Goal: Task Accomplishment & Management: Manage account settings

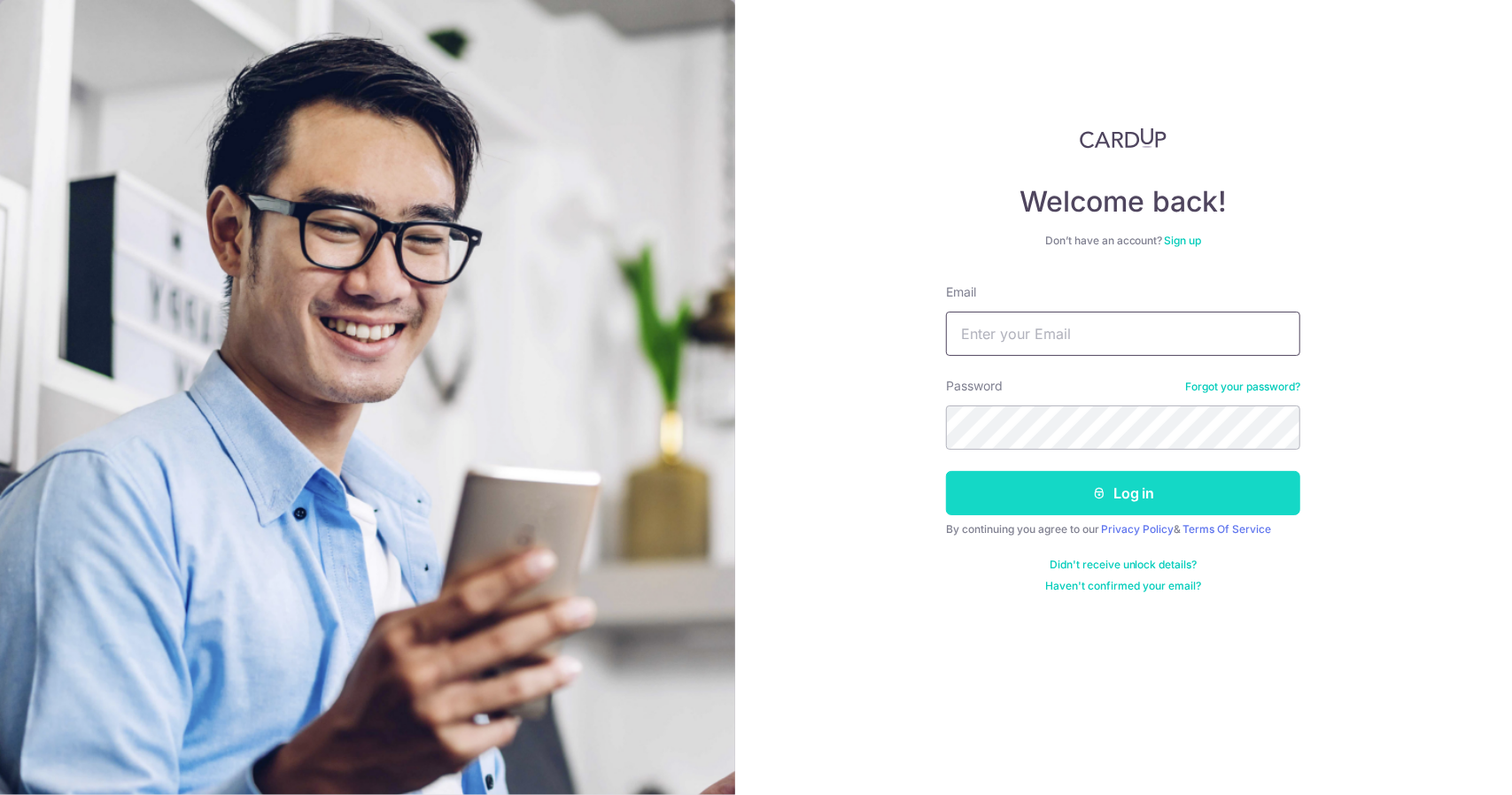
type input "[EMAIL_ADDRESS][DOMAIN_NAME]"
click at [1061, 508] on button "Log in" at bounding box center [1122, 493] width 354 height 44
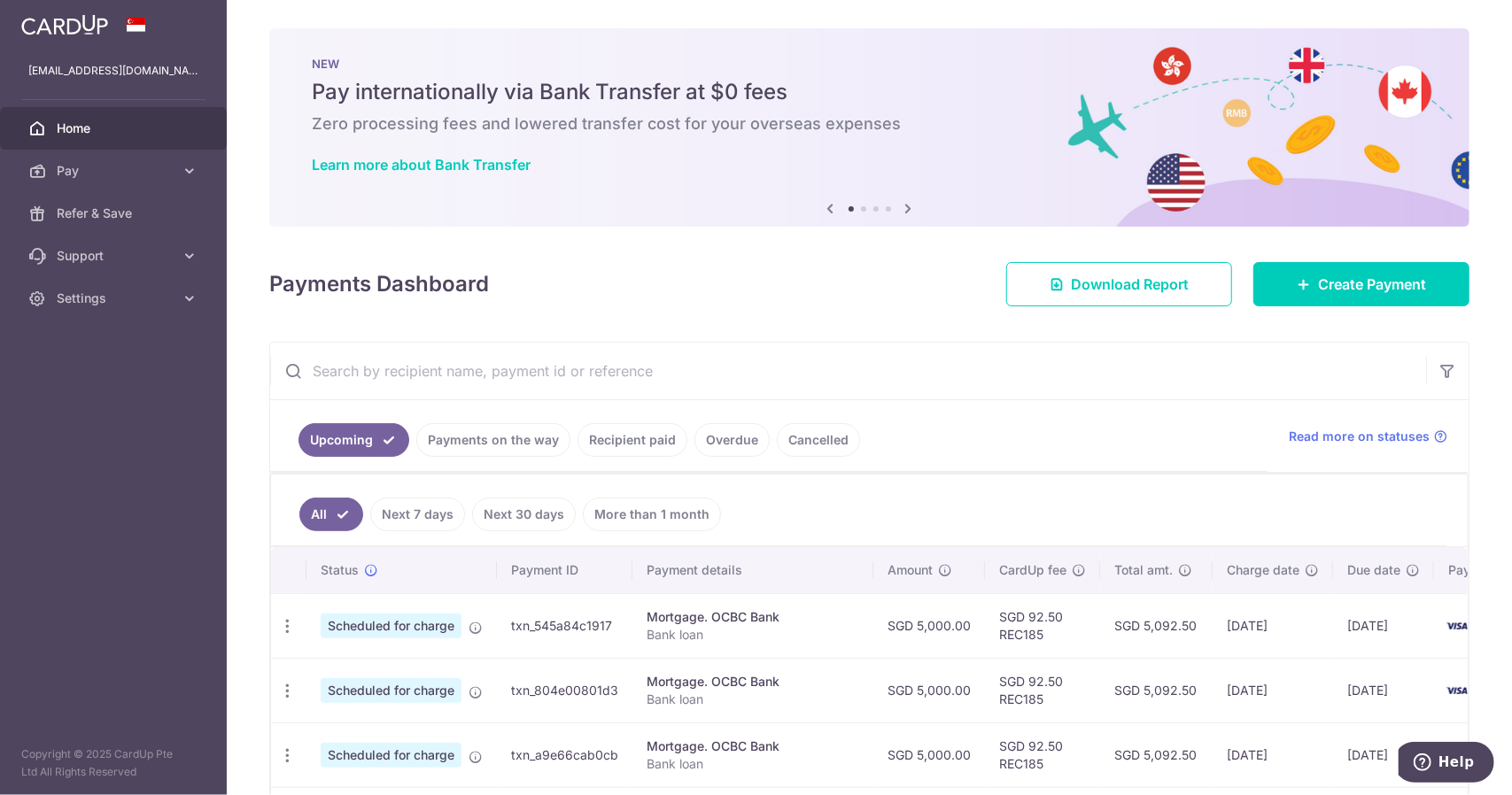
click at [626, 438] on link "Recipient paid" at bounding box center [632, 440] width 110 height 34
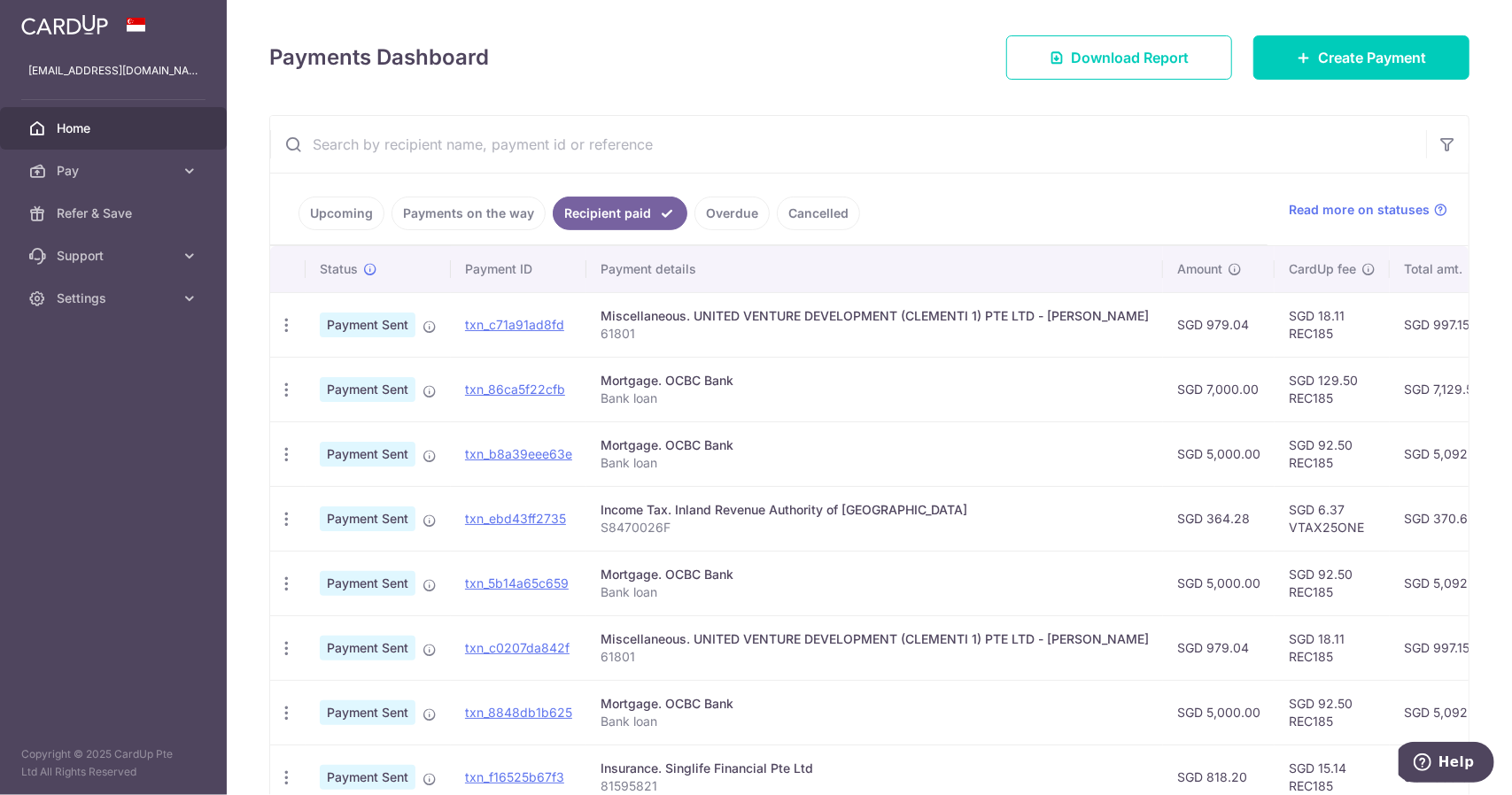
scroll to position [265, 0]
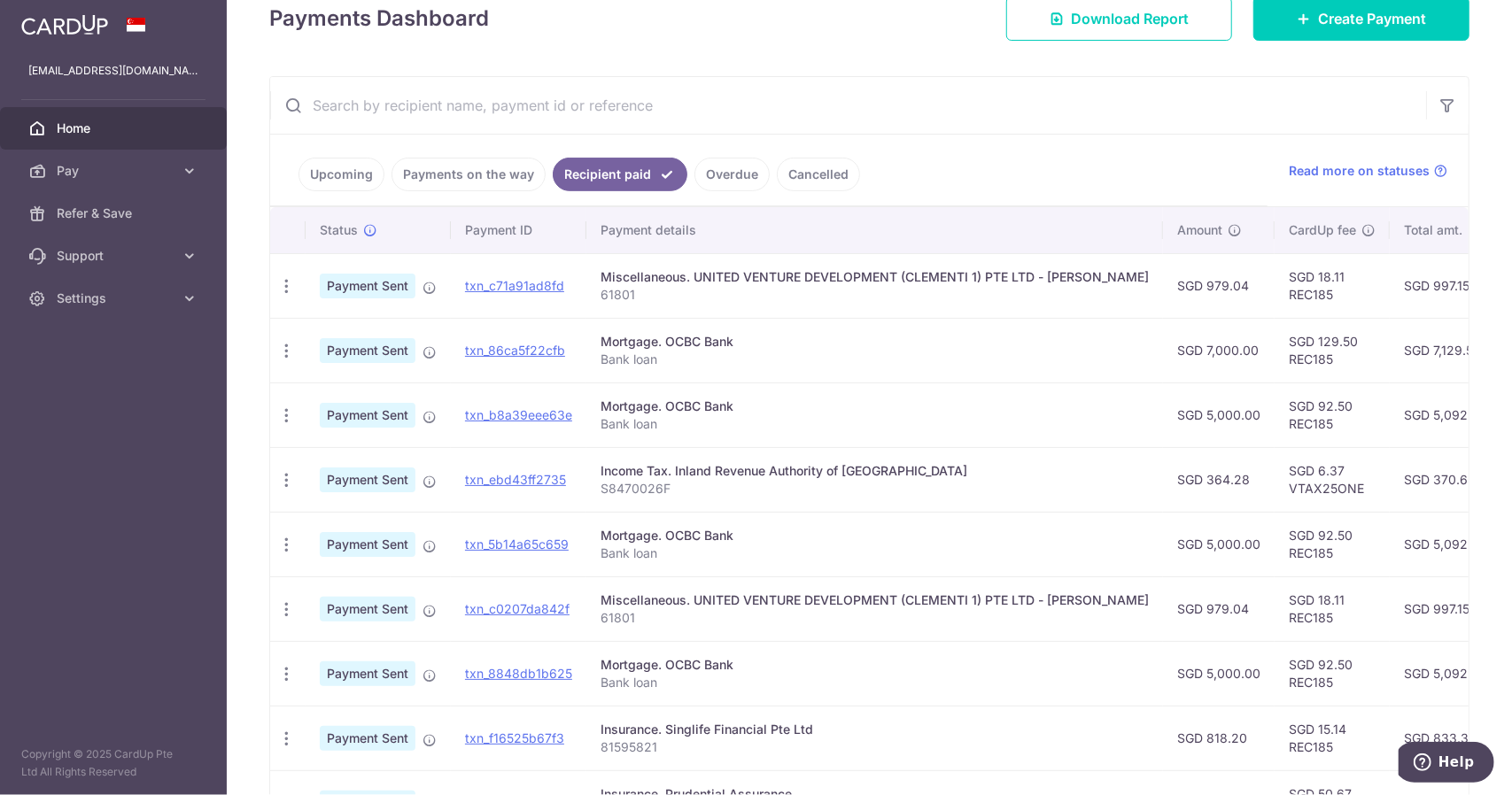
click at [340, 171] on link "Upcoming" at bounding box center [341, 174] width 86 height 34
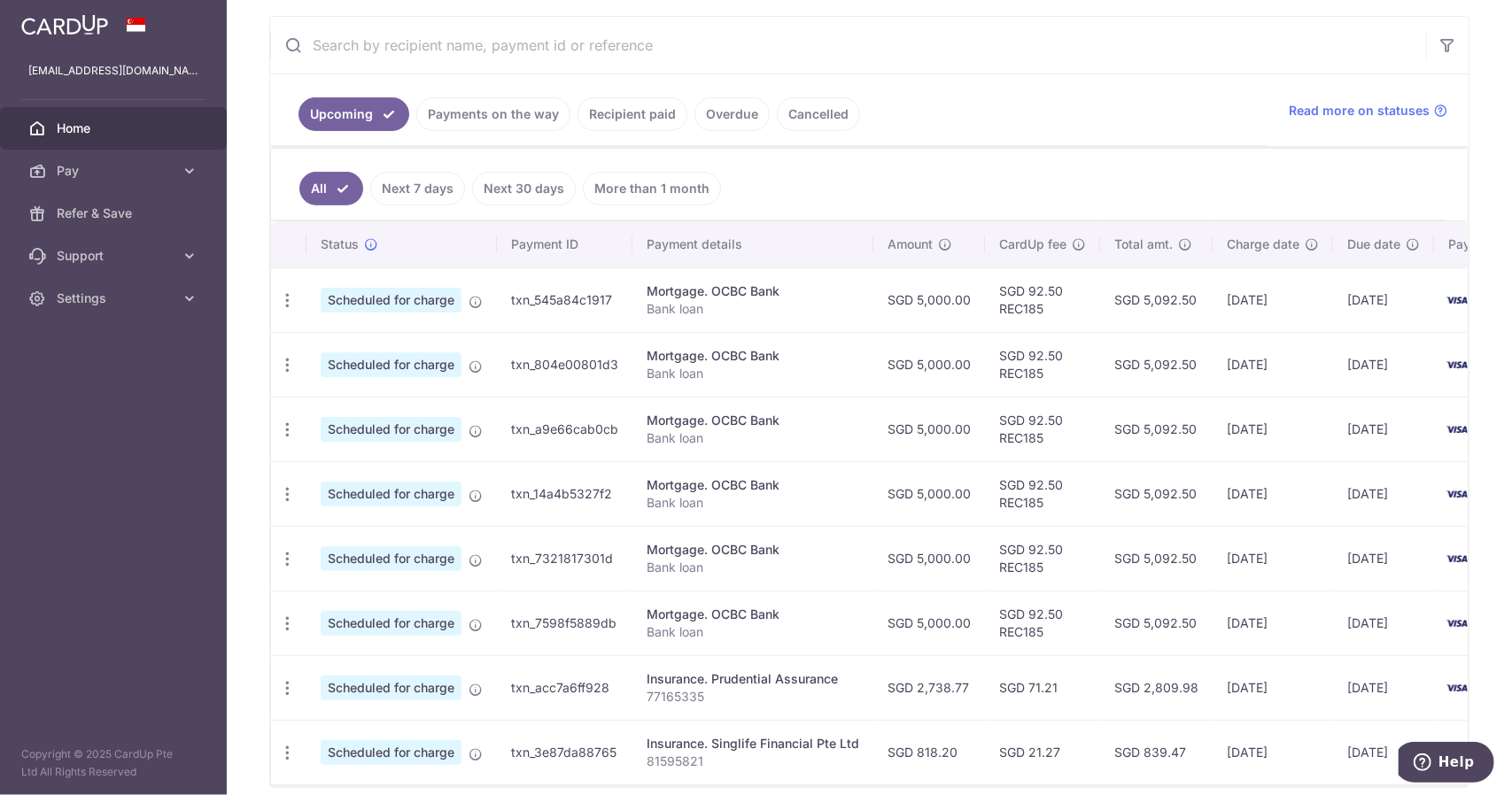
scroll to position [354, 0]
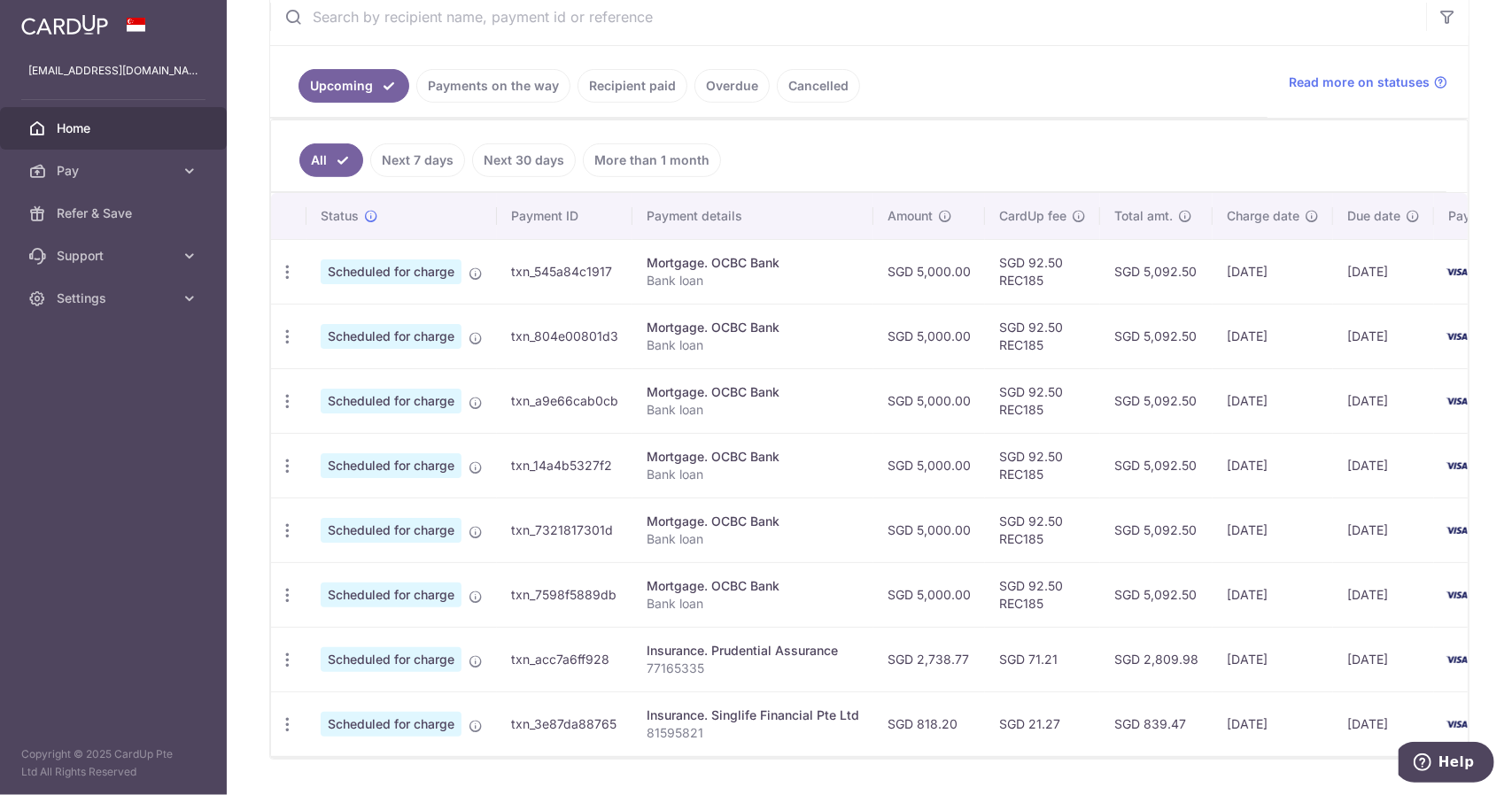
drag, startPoint x: 741, startPoint y: 262, endPoint x: 764, endPoint y: 384, distance: 124.1
click at [764, 384] on tbody "Update payment Cancel payment Upload doc Scheduled for charge txn_545a84c1917 M…" at bounding box center [919, 497] width 1297 height 517
click at [794, 383] on div "Mortgage. OCBC Bank" at bounding box center [753, 392] width 212 height 17
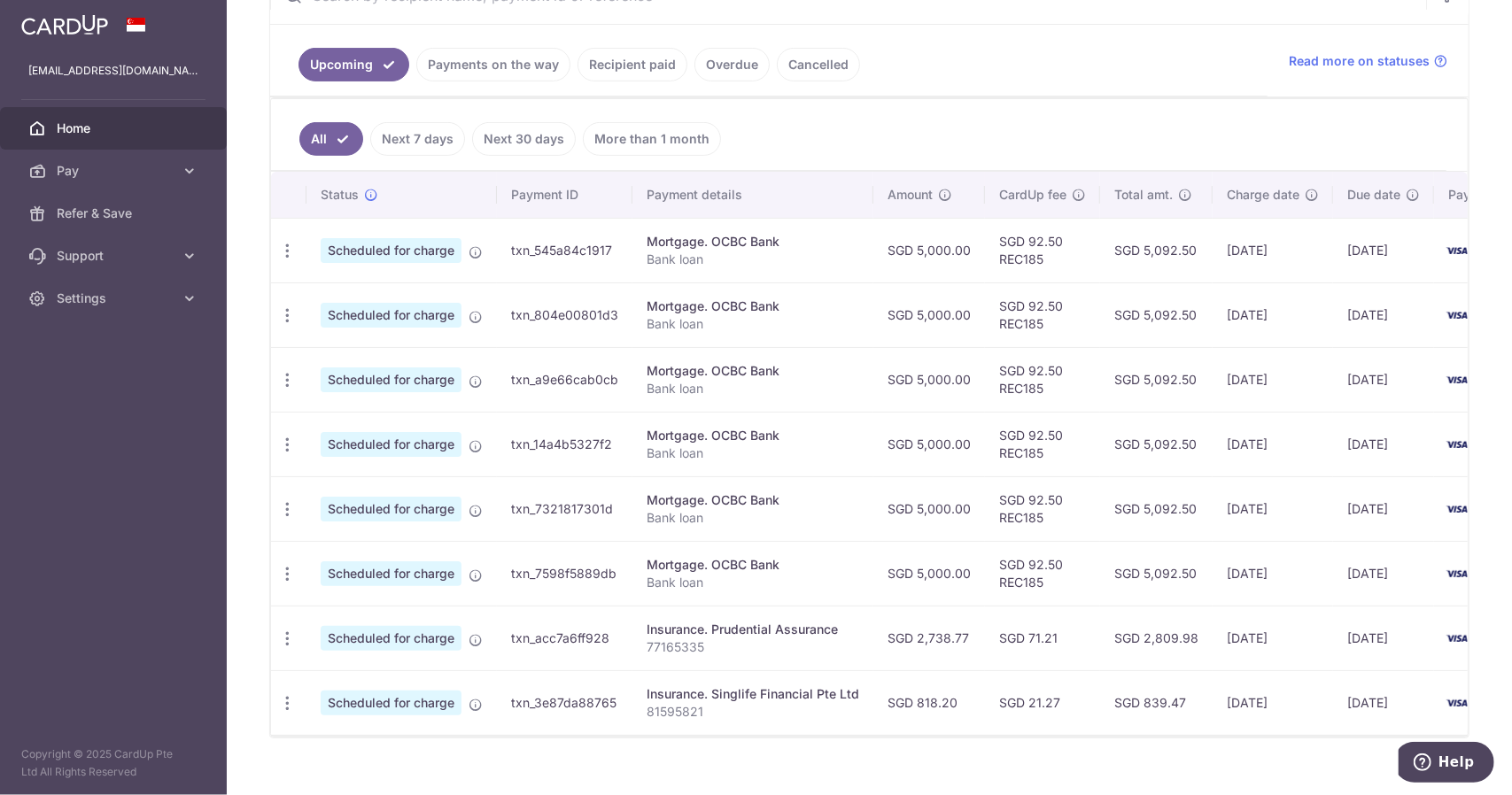
scroll to position [403, 0]
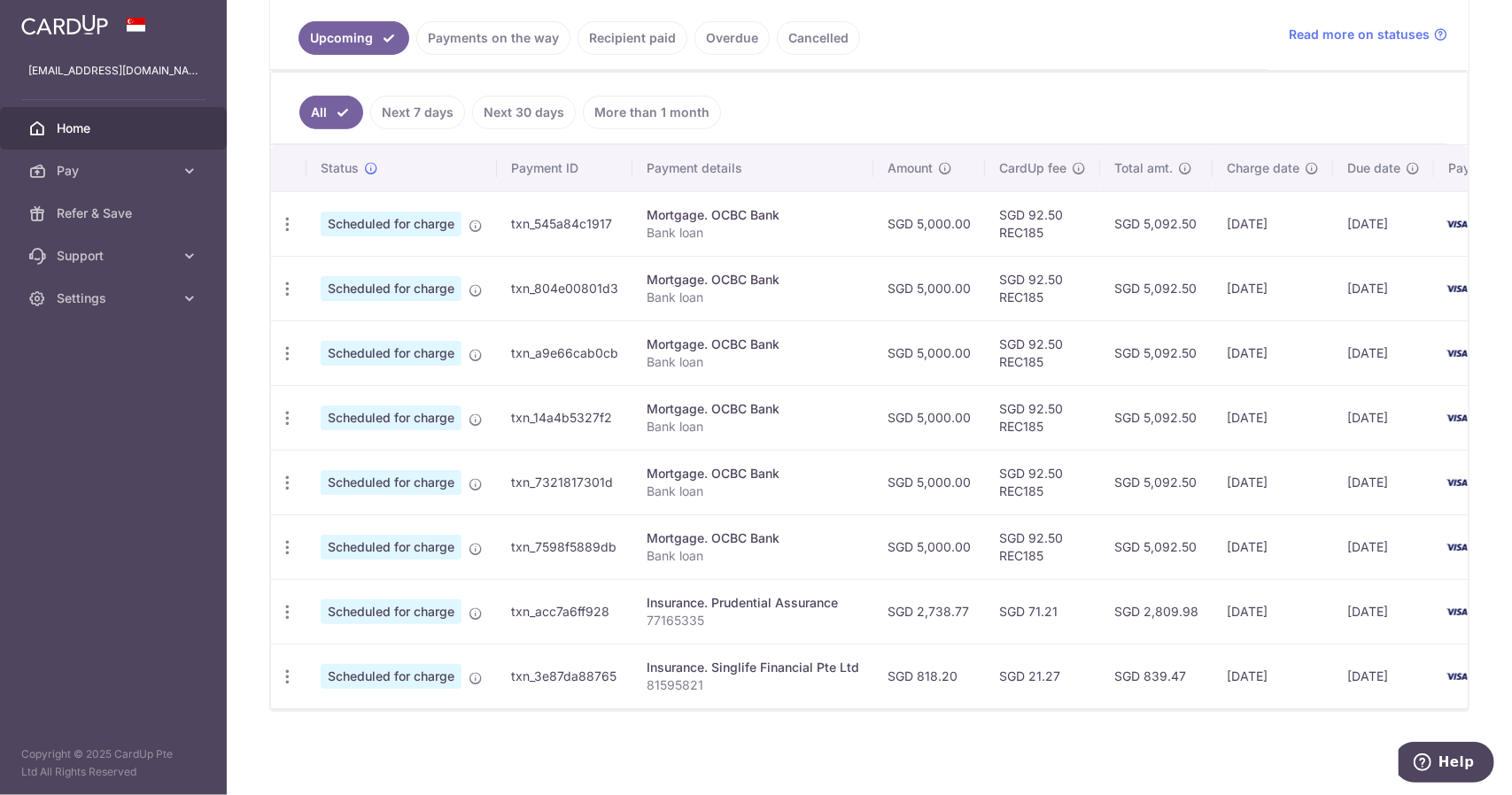
click at [522, 42] on link "Payments on the way" at bounding box center [493, 38] width 154 height 34
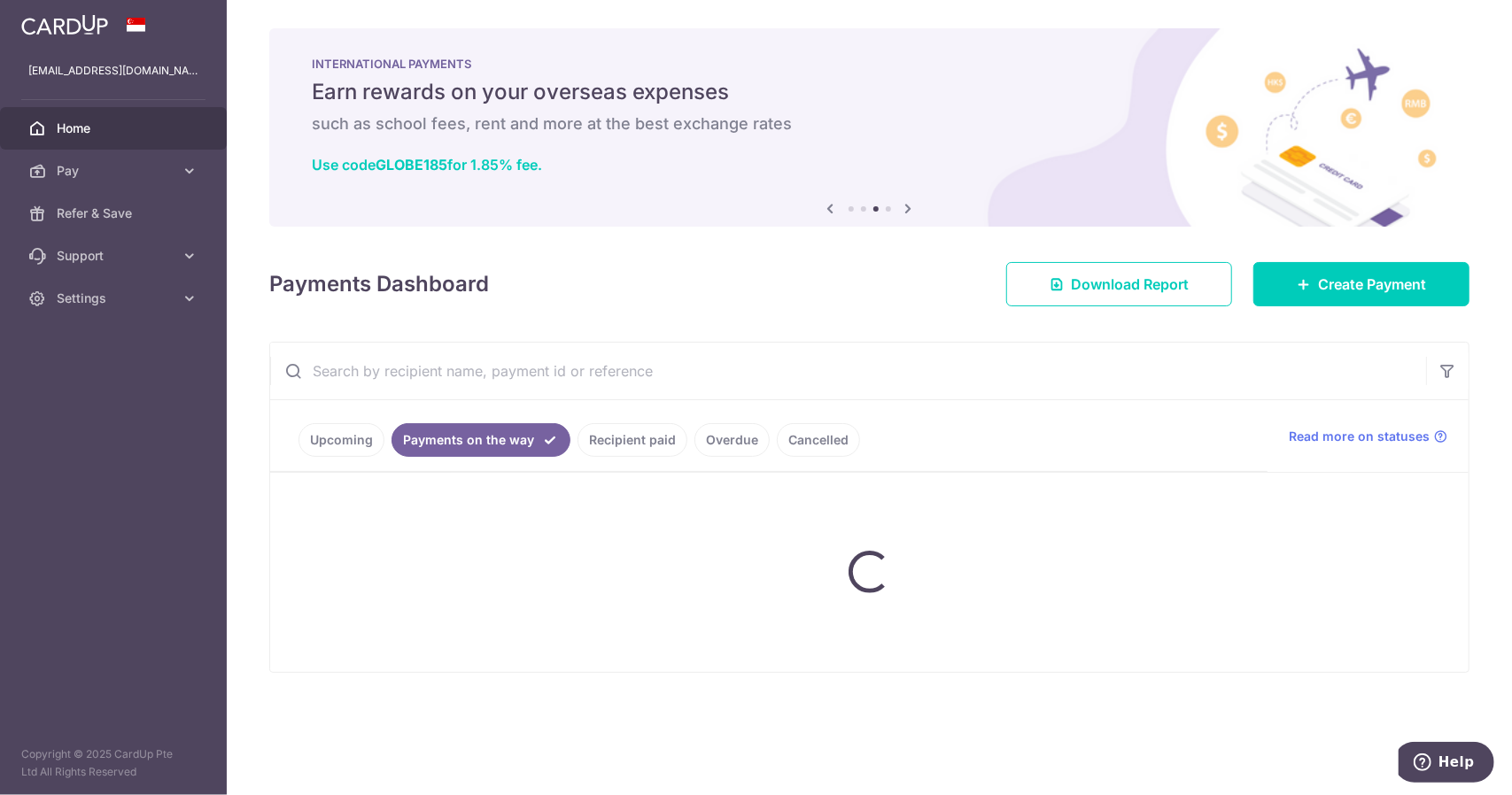
scroll to position [0, 0]
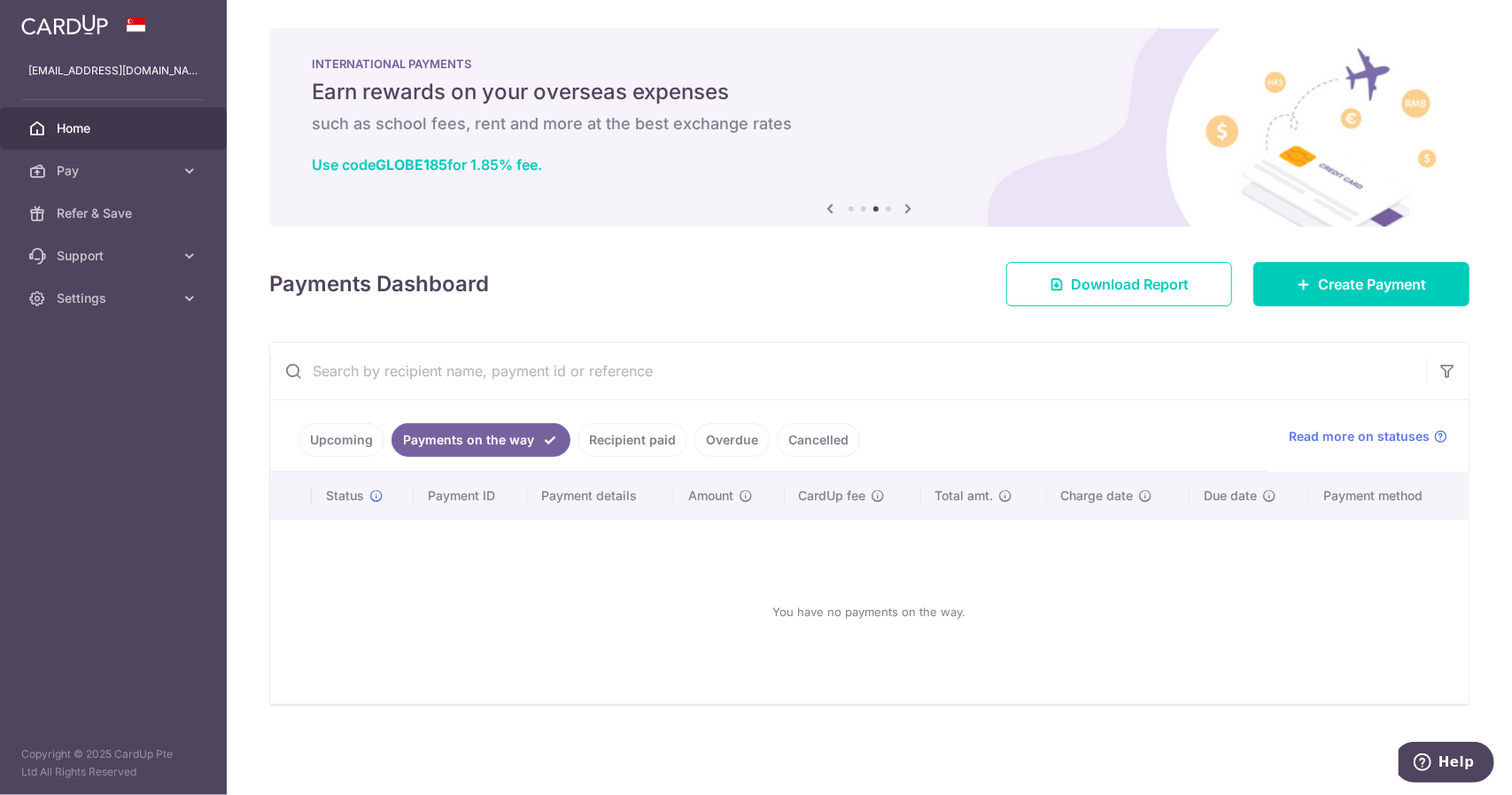
click at [649, 432] on link "Recipient paid" at bounding box center [632, 440] width 110 height 34
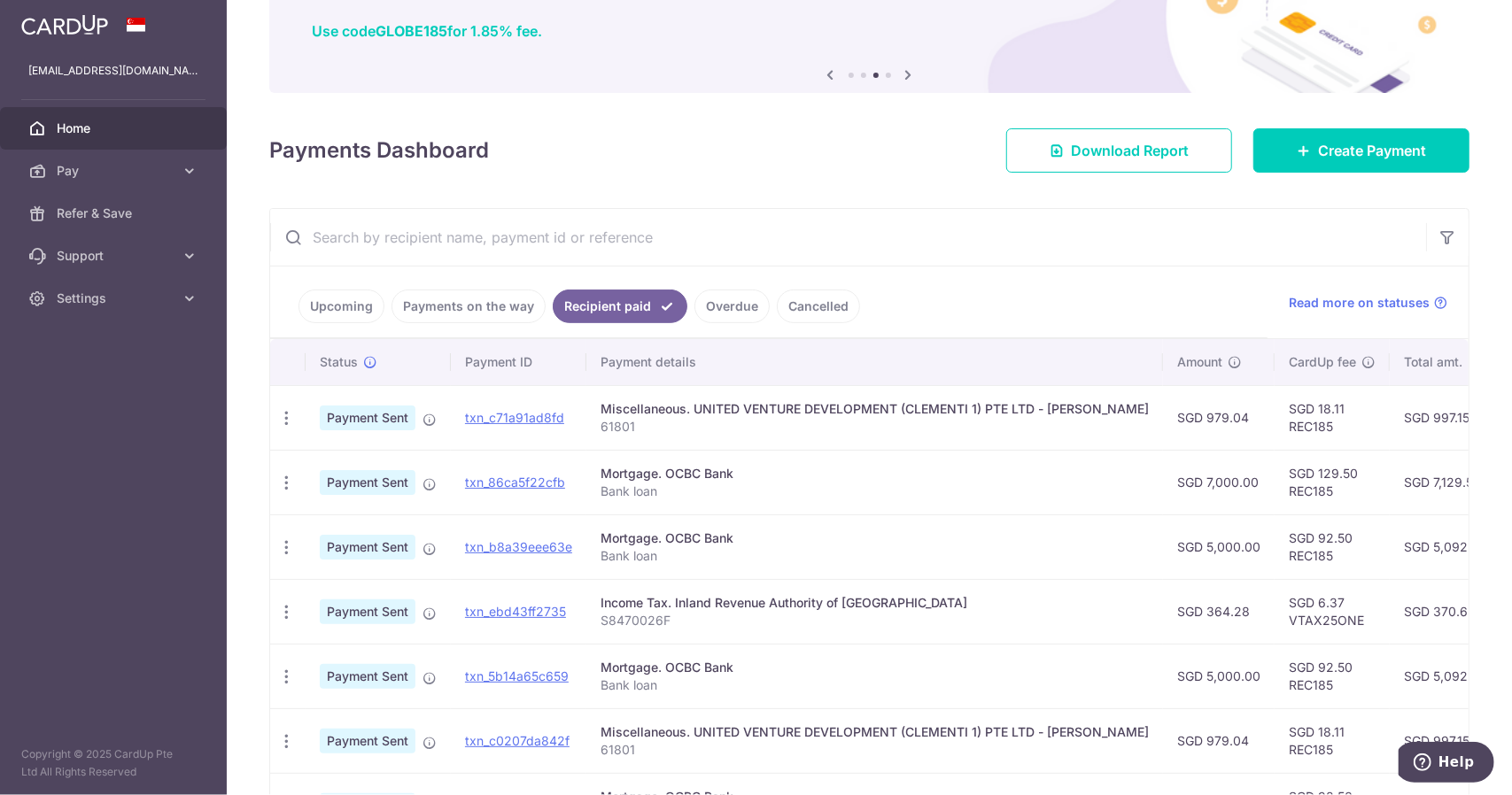
scroll to position [177, 0]
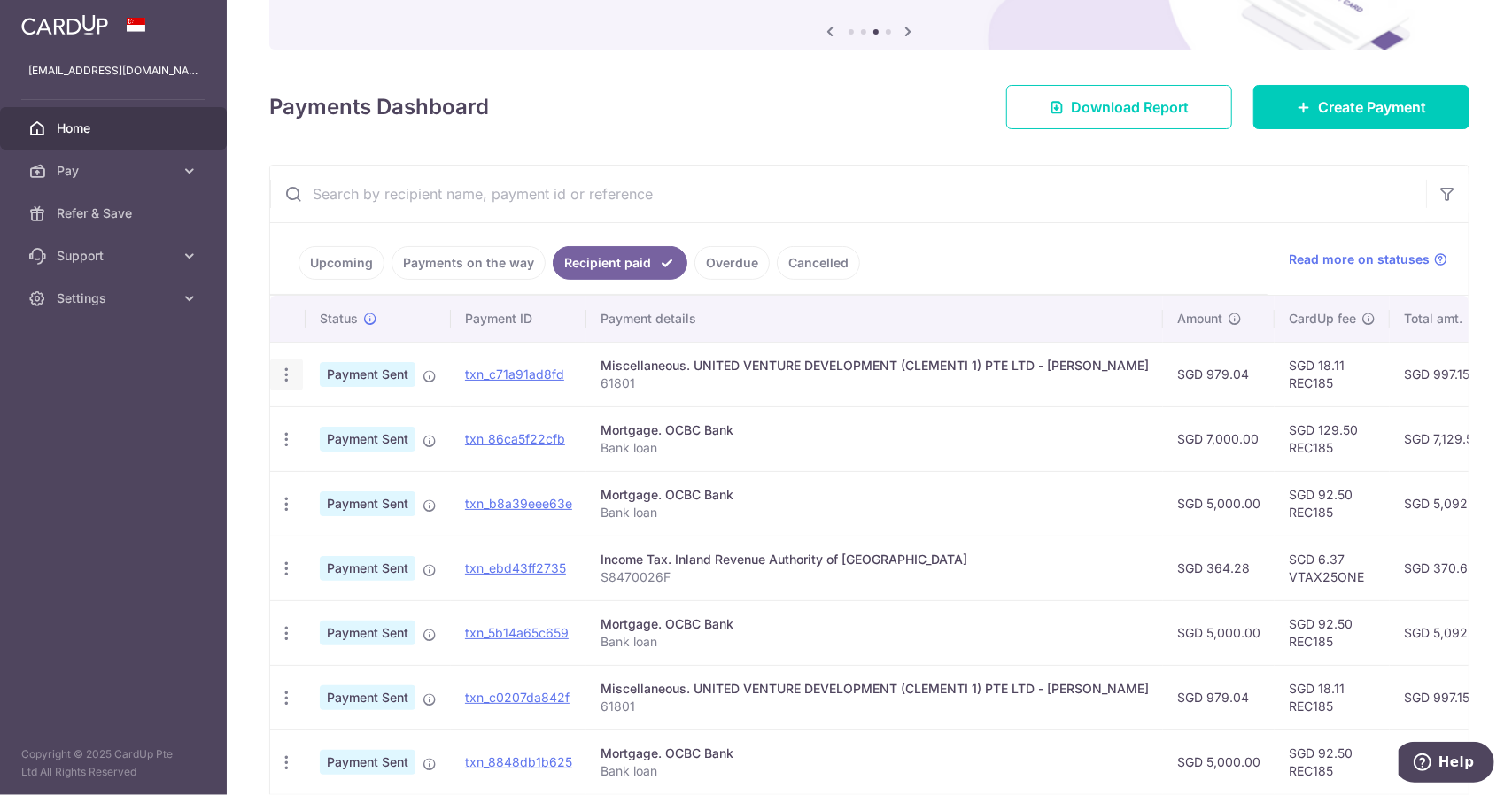
click at [284, 373] on icon "button" at bounding box center [286, 375] width 18 height 18
click at [382, 363] on span "Payment Sent" at bounding box center [368, 374] width 96 height 25
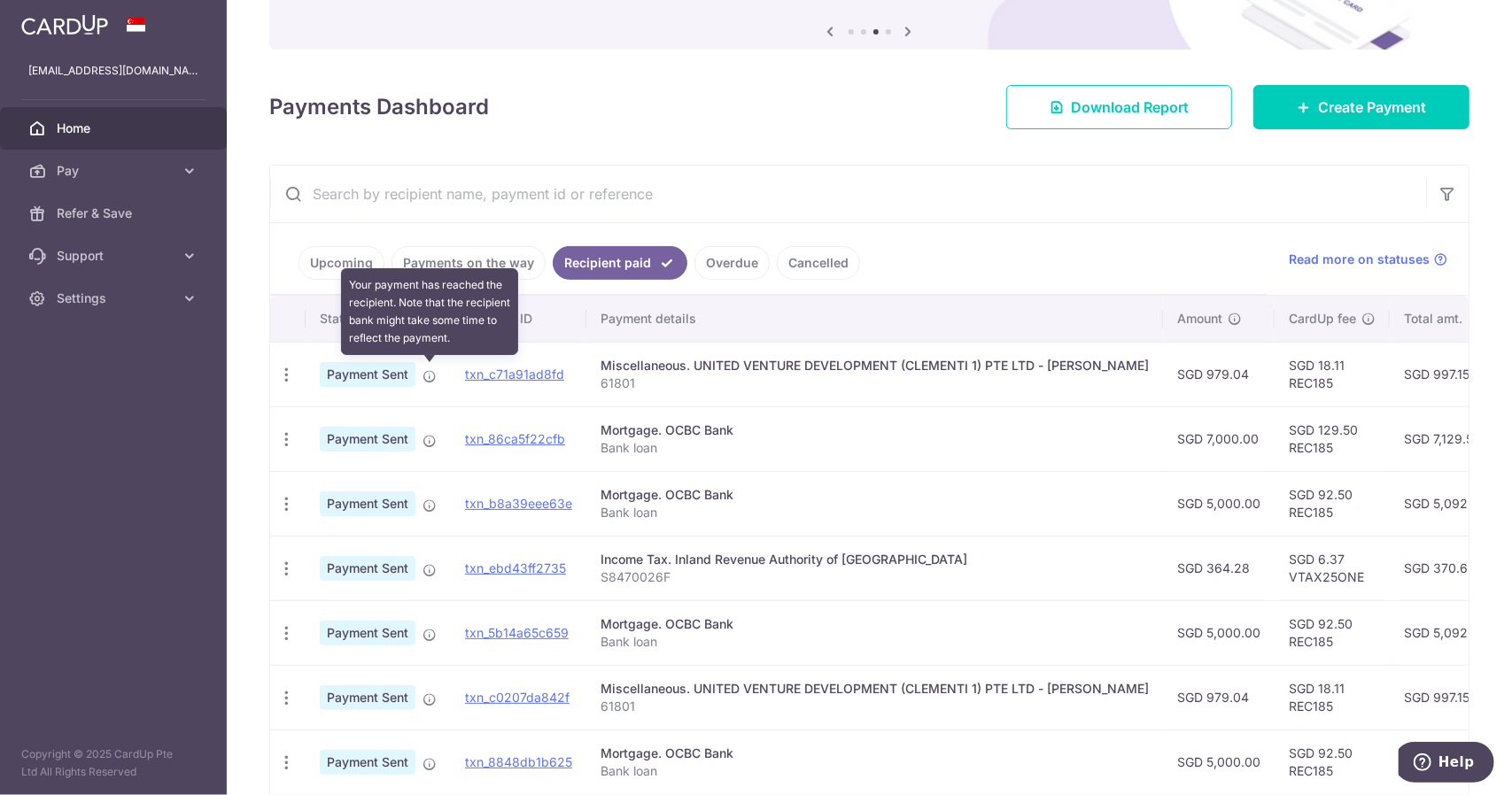
click at [429, 376] on icon at bounding box center [429, 376] width 14 height 14
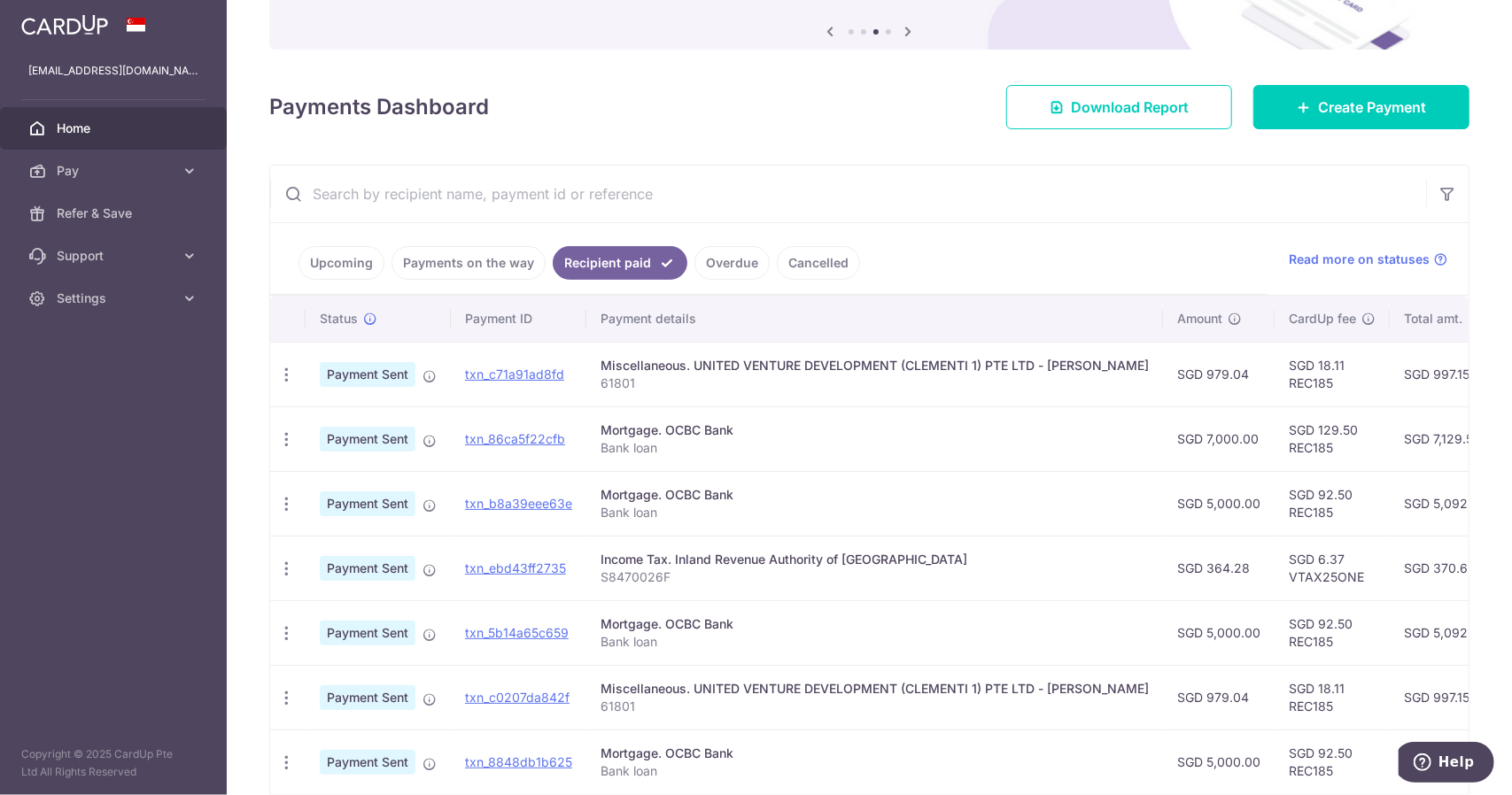
click at [788, 370] on div "Miscellaneous. UNITED VENTURE DEVELOPMENT (CLEMENTI 1) PTE LTD - CLAVON MF" at bounding box center [874, 365] width 548 height 17
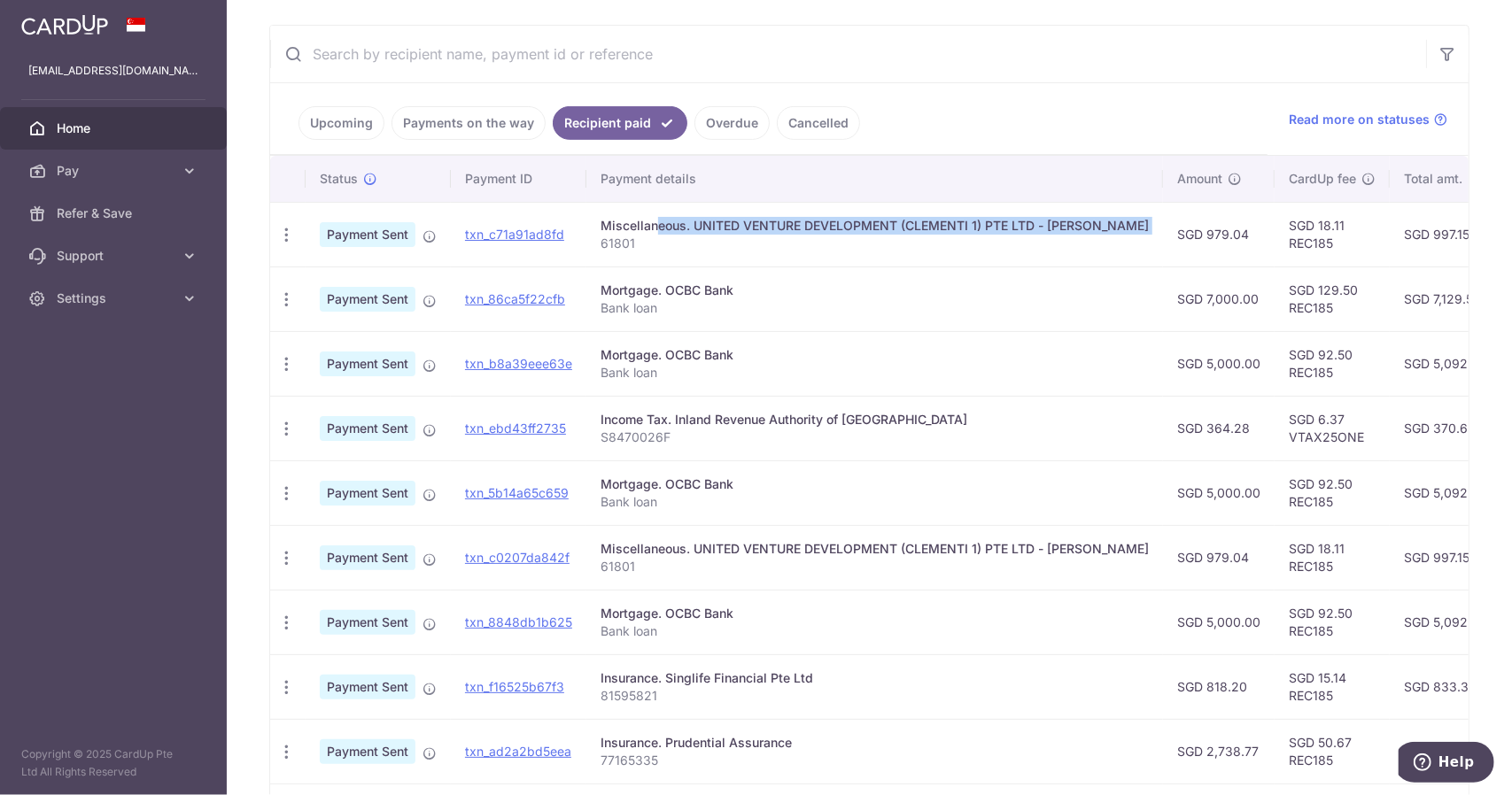
scroll to position [354, 0]
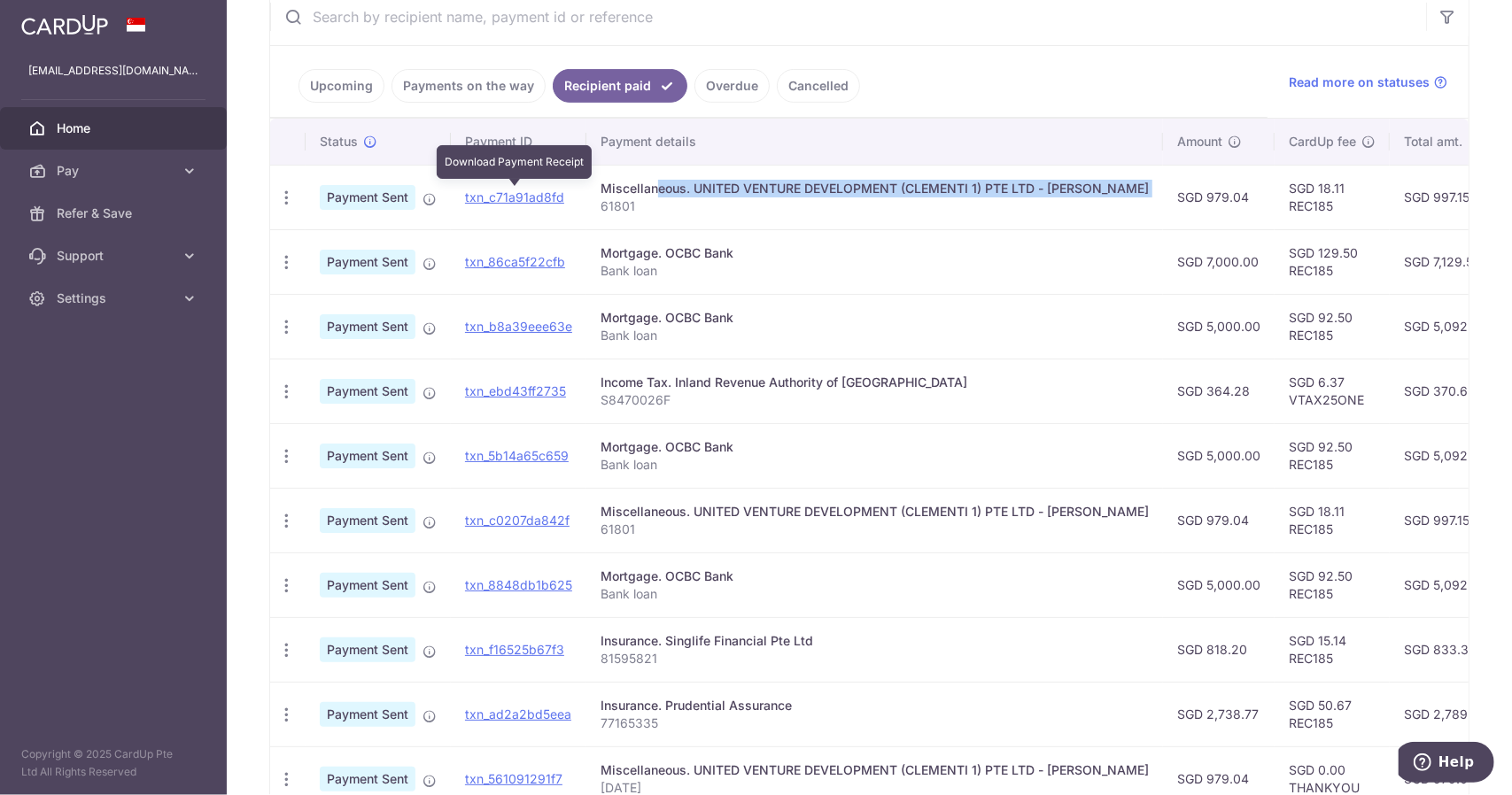
drag, startPoint x: 548, startPoint y: 195, endPoint x: 768, endPoint y: 180, distance: 220.5
click at [768, 180] on div "Miscellaneous. UNITED VENTURE DEVELOPMENT (CLEMENTI 1) PTE LTD - CLAVON MF" at bounding box center [874, 188] width 548 height 17
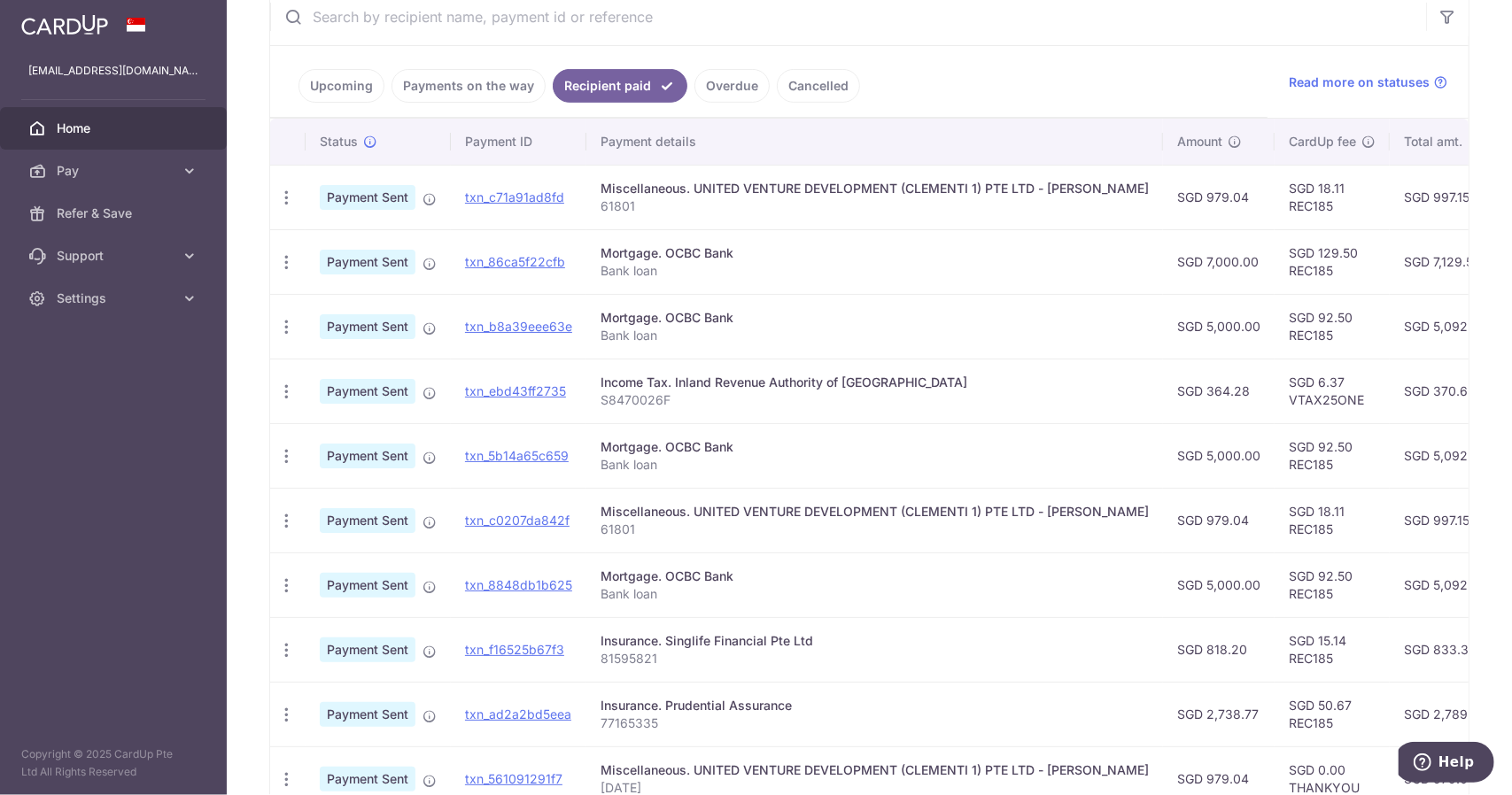
click at [660, 191] on div "Miscellaneous. UNITED VENTURE DEVELOPMENT (CLEMENTI 1) PTE LTD - CLAVON MF" at bounding box center [874, 188] width 548 height 17
click at [114, 127] on span "Home" at bounding box center [115, 128] width 117 height 17
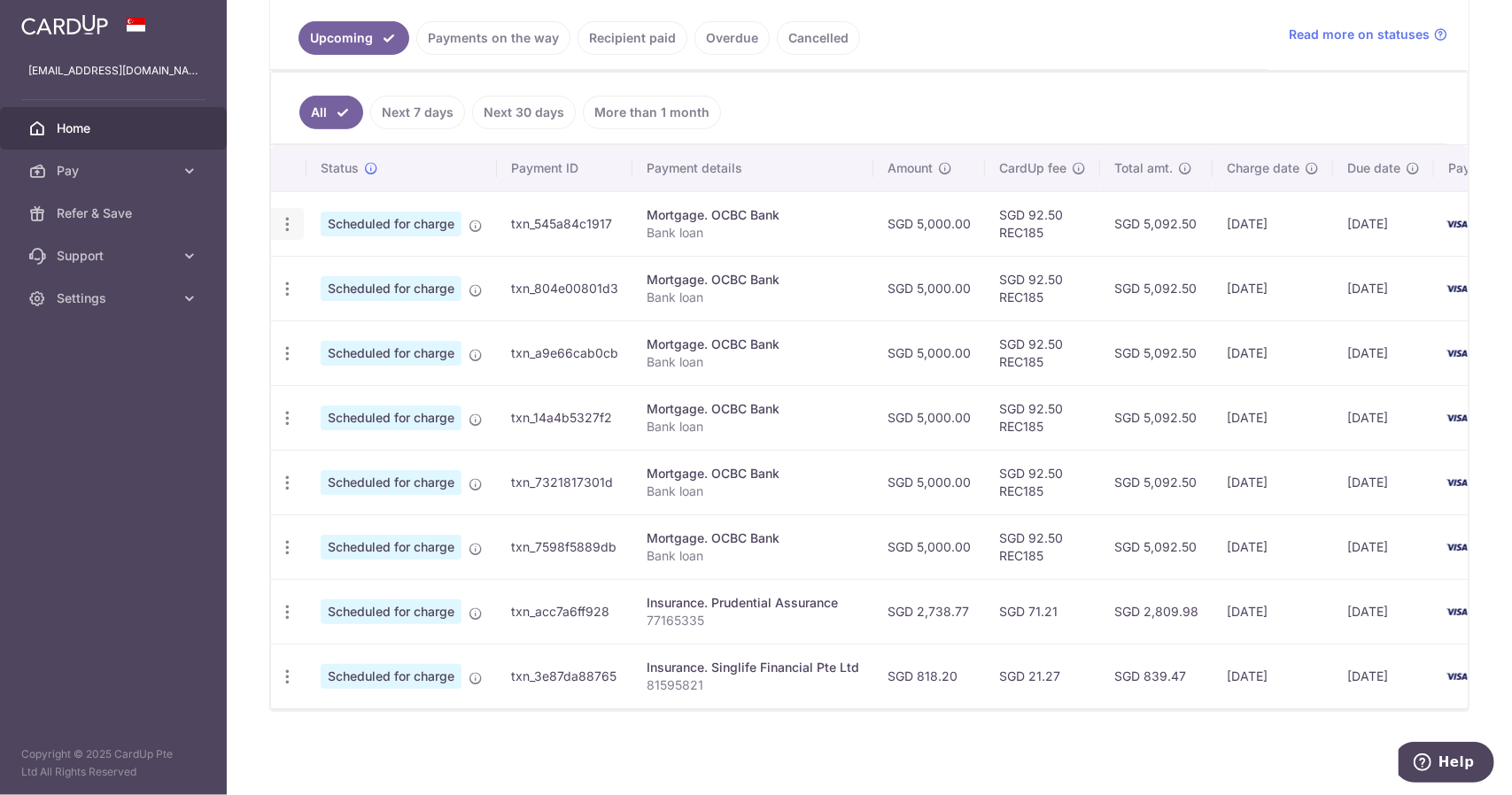
click at [293, 224] on icon "button" at bounding box center [287, 224] width 18 height 18
click at [359, 269] on span "Update payment" at bounding box center [381, 273] width 121 height 21
radio input "true"
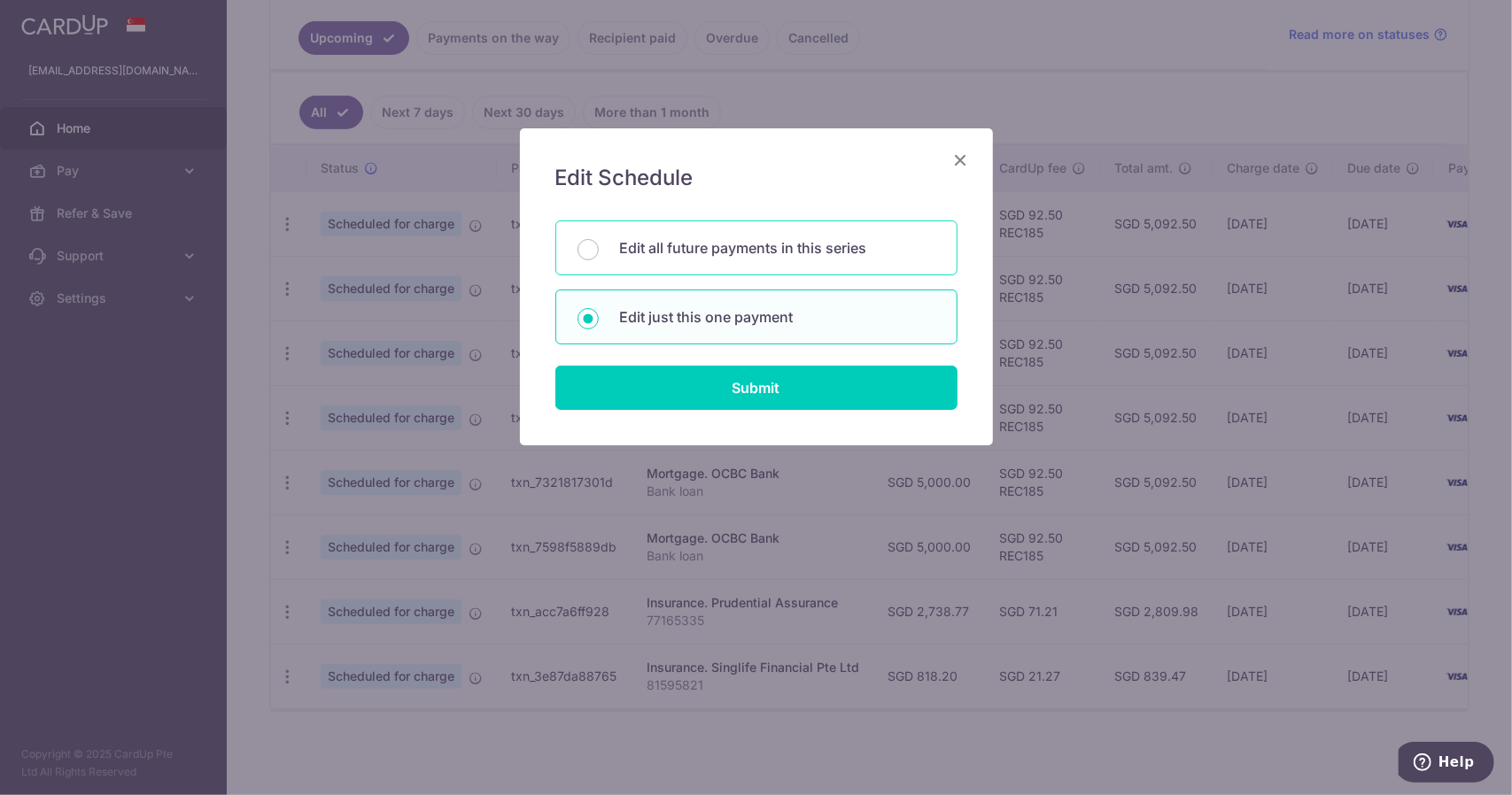
click at [598, 247] on div "Edit all future payments in this series" at bounding box center [756, 248] width 402 height 55
radio input "true"
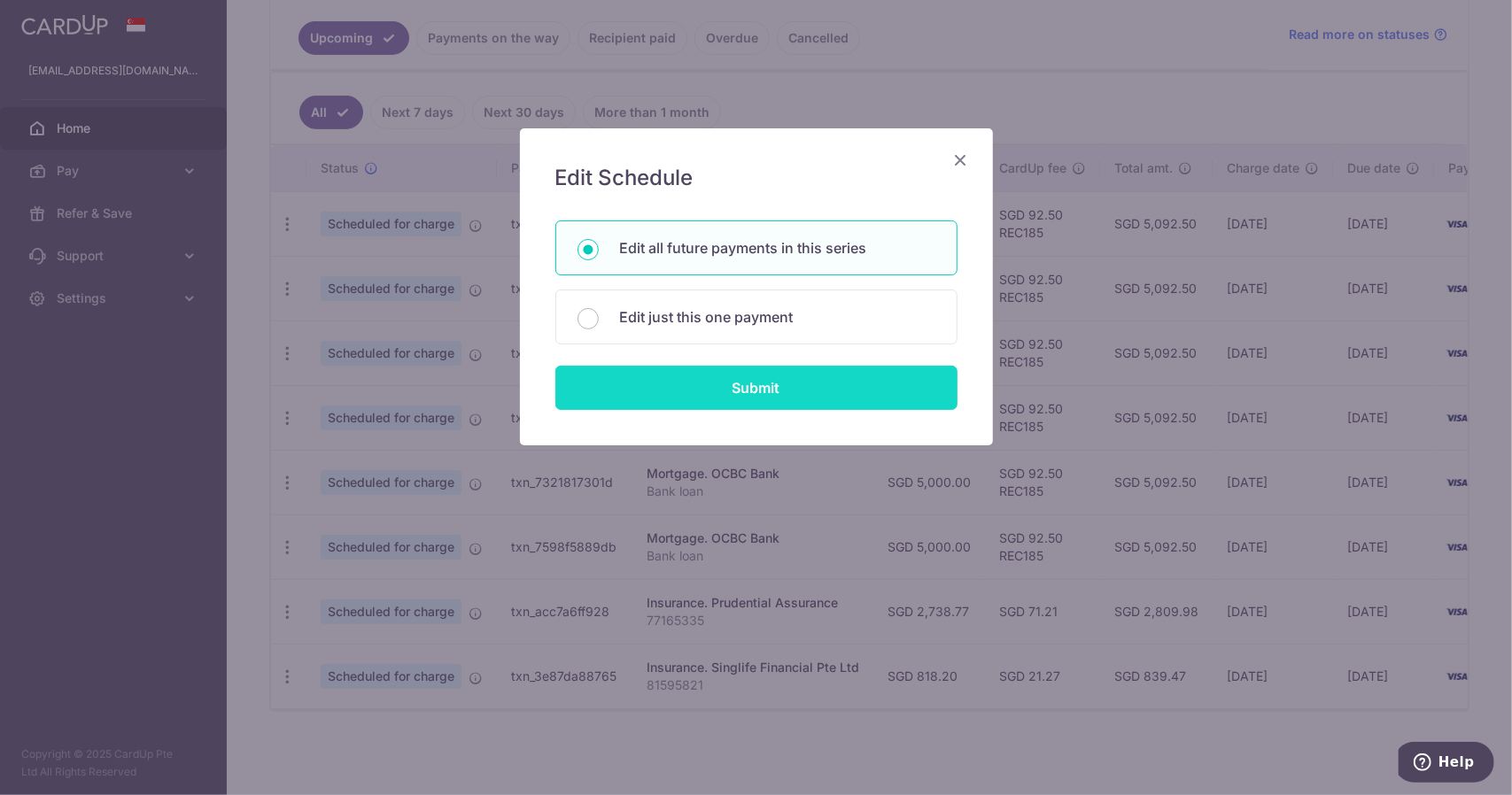
click at [696, 389] on input "Submit" at bounding box center [756, 388] width 402 height 44
radio input "true"
type input "5,000.00"
type input "Bank loan"
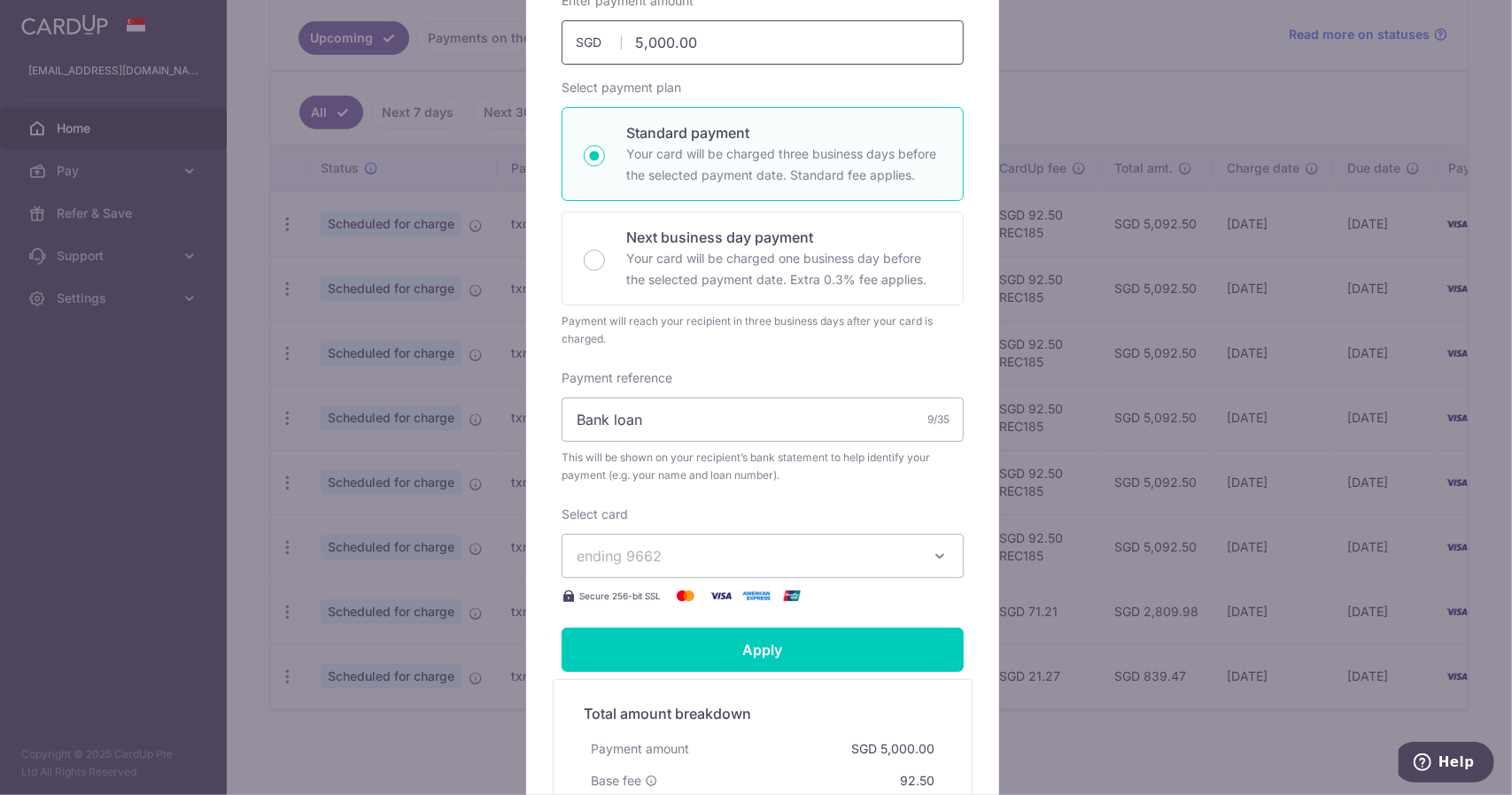
scroll to position [87, 0]
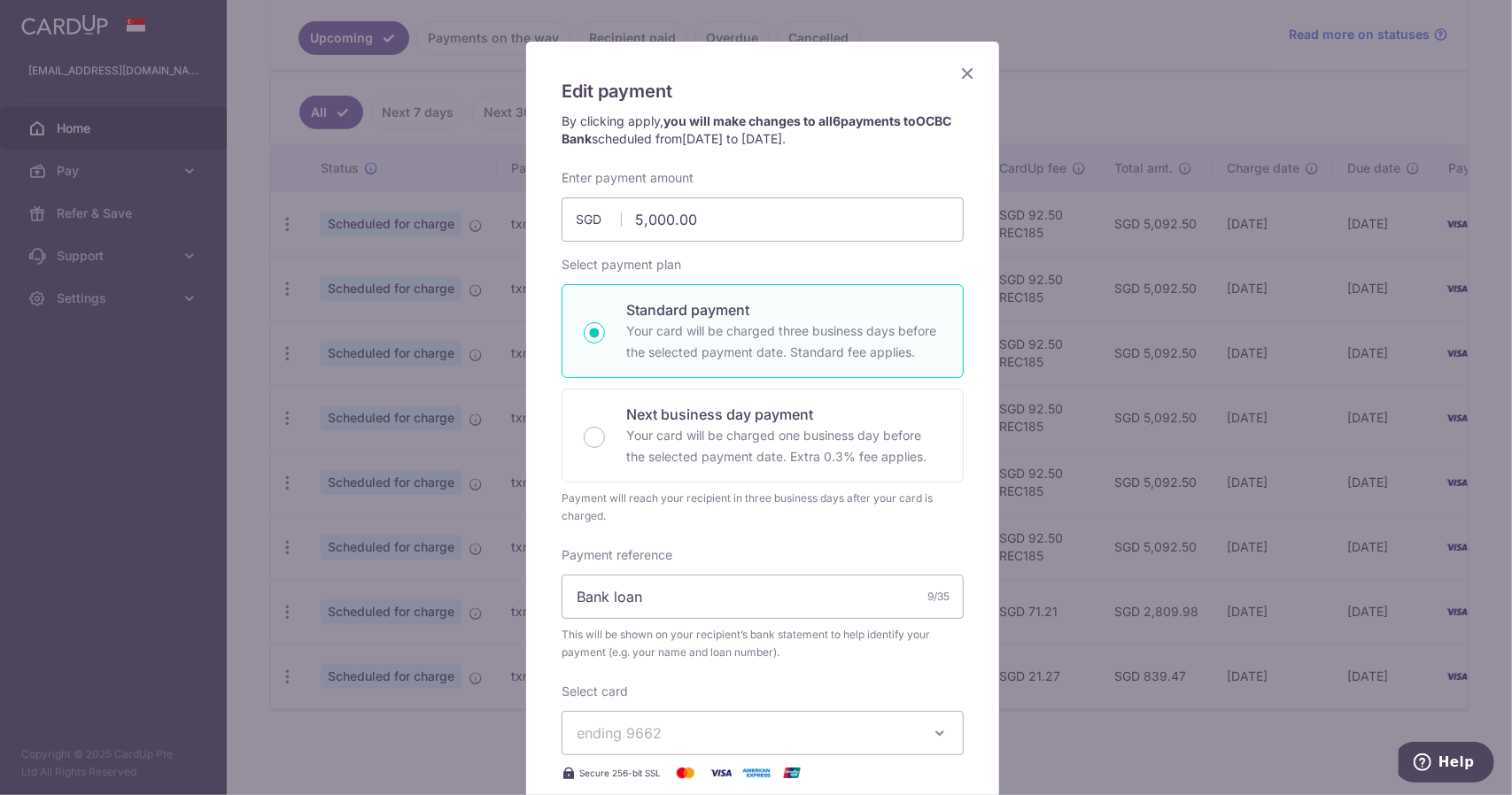
click at [968, 70] on icon "Close" at bounding box center [967, 73] width 21 height 22
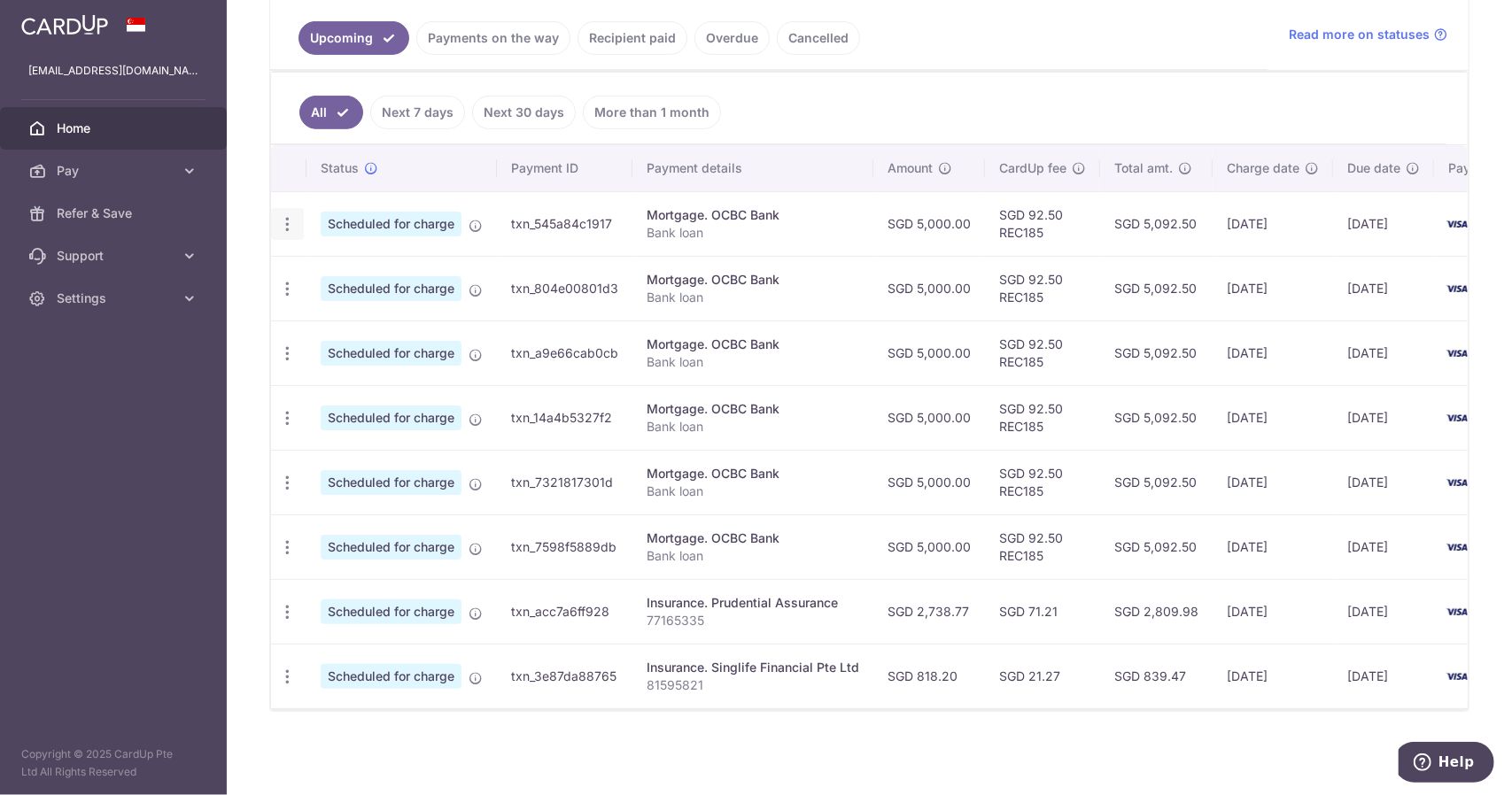
click at [293, 220] on icon "button" at bounding box center [287, 224] width 18 height 18
click at [335, 264] on span "Update payment" at bounding box center [381, 273] width 121 height 21
radio input "true"
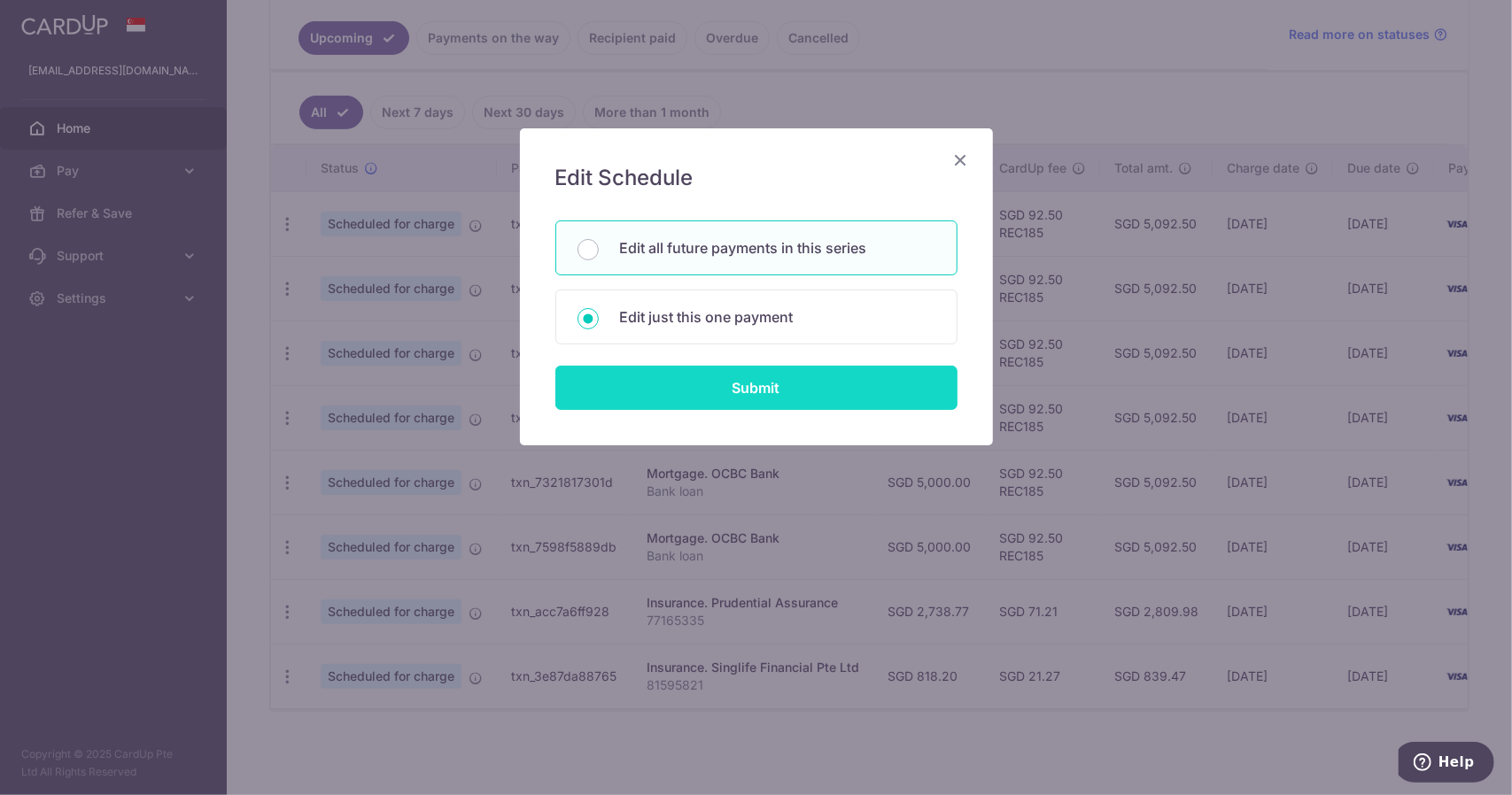
click at [660, 384] on input "Submit" at bounding box center [756, 388] width 402 height 44
radio input "true"
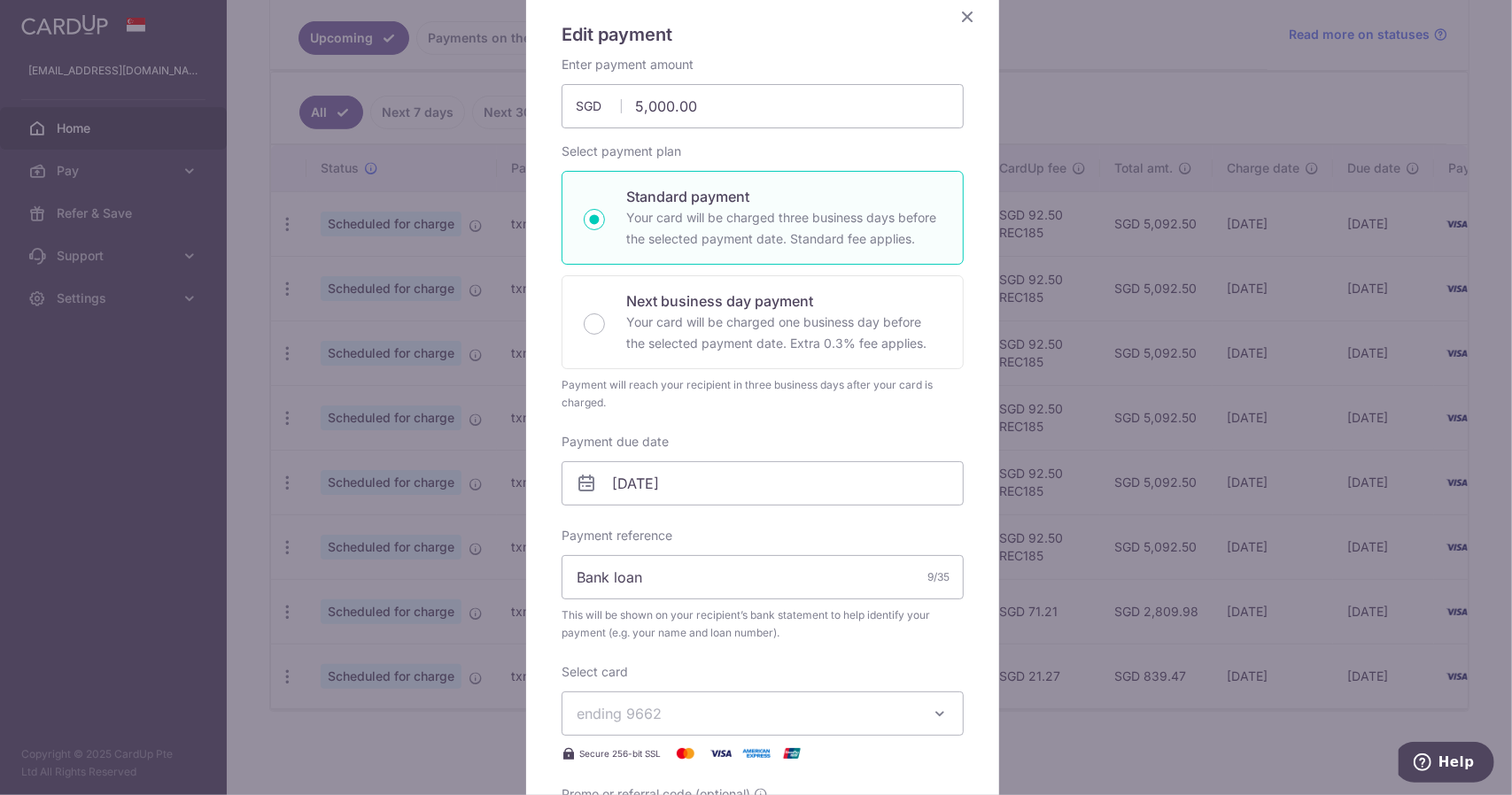
scroll to position [177, 0]
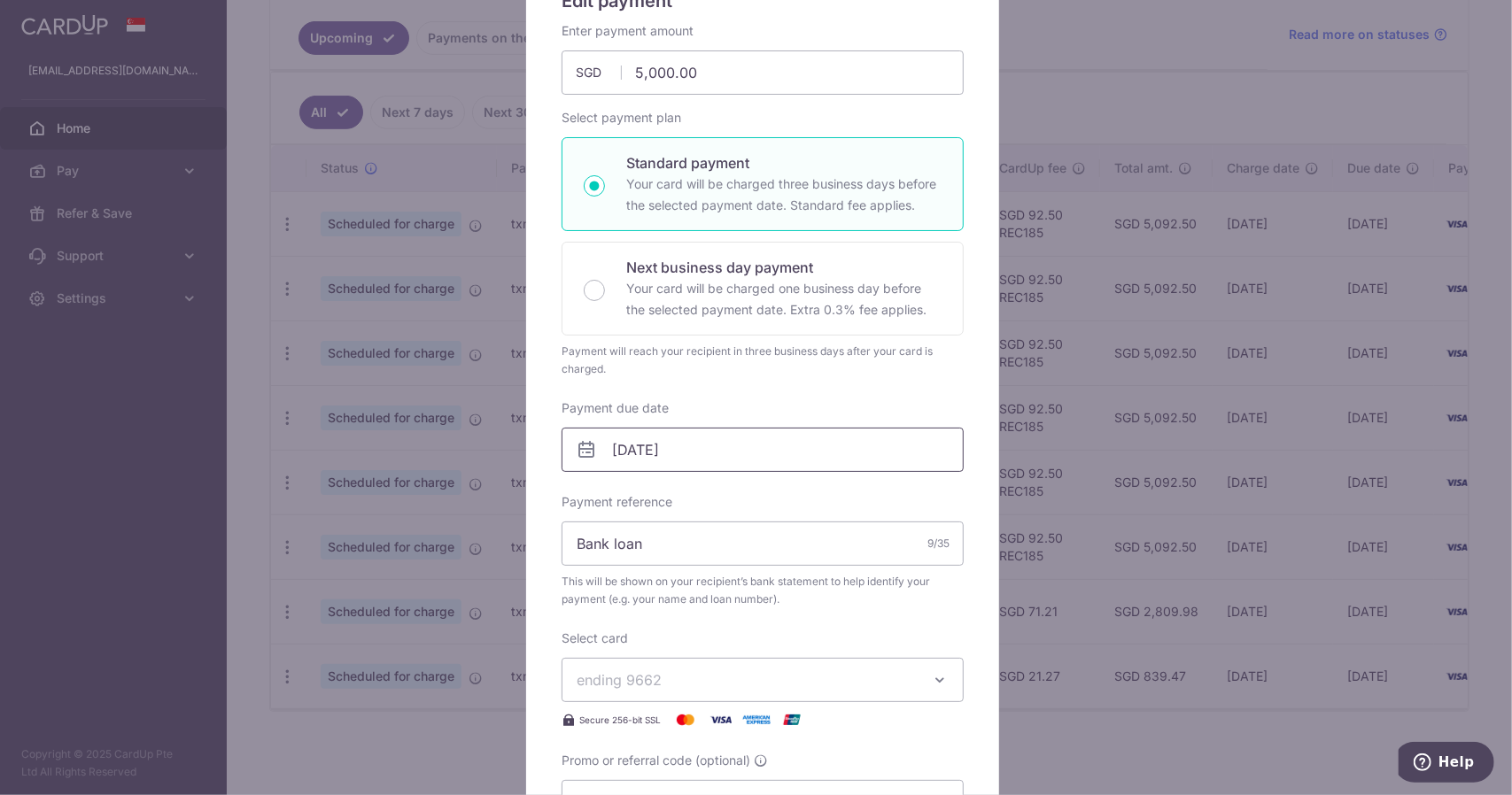
click at [618, 451] on input "24/08/2025" at bounding box center [763, 450] width 402 height 44
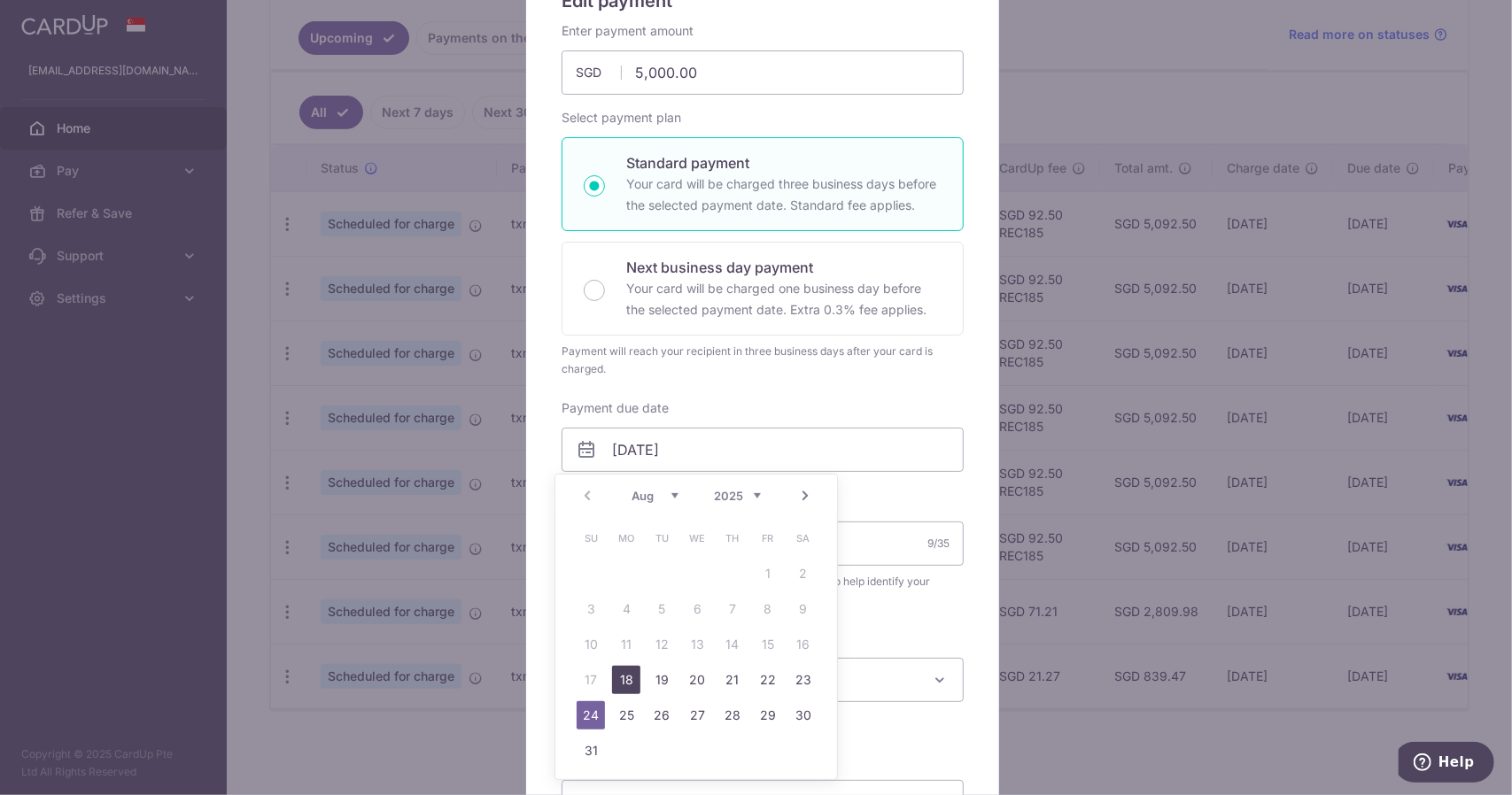
click at [622, 682] on link "18" at bounding box center [626, 680] width 28 height 28
type input "[DATE]"
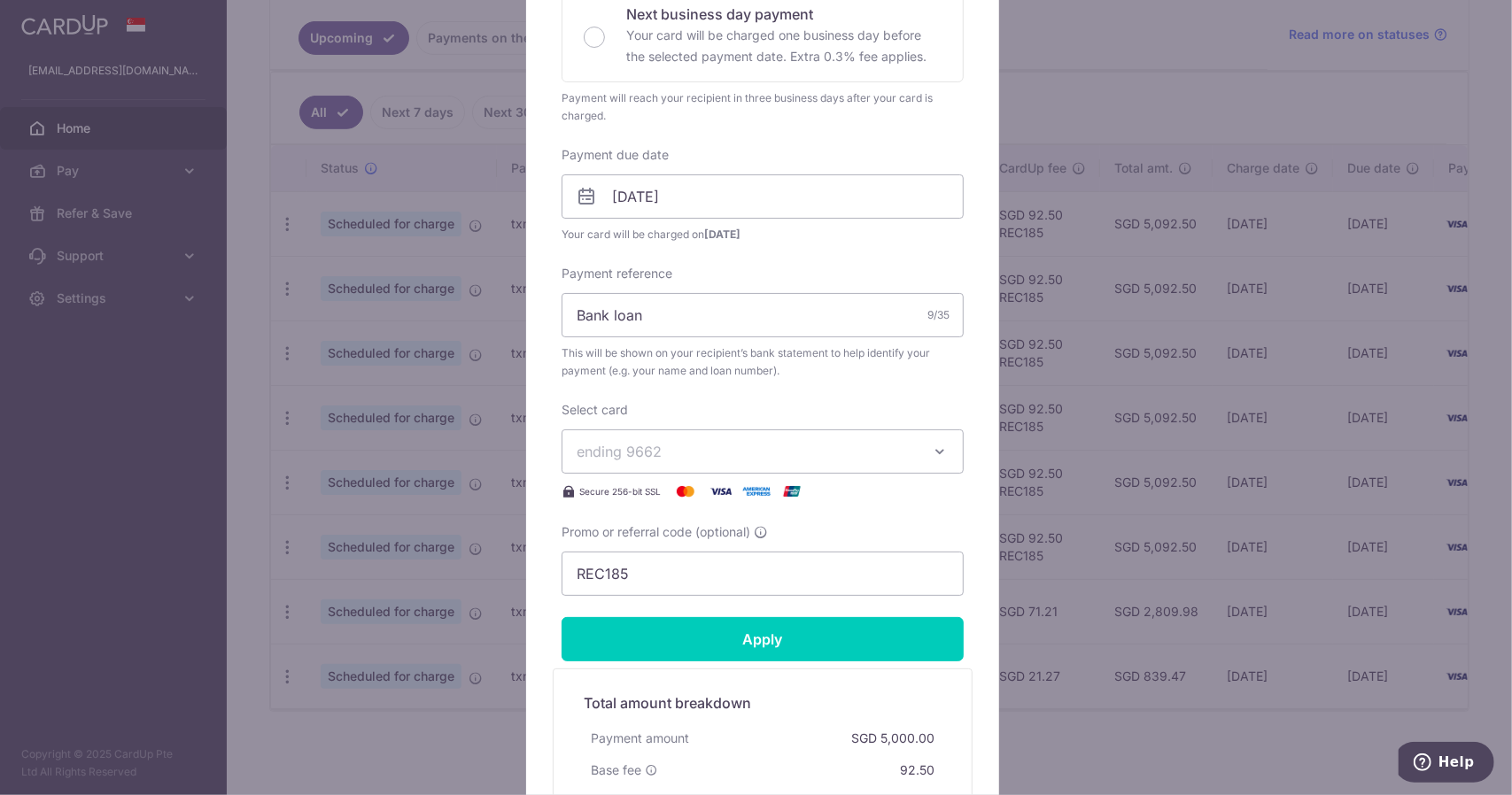
scroll to position [443, 0]
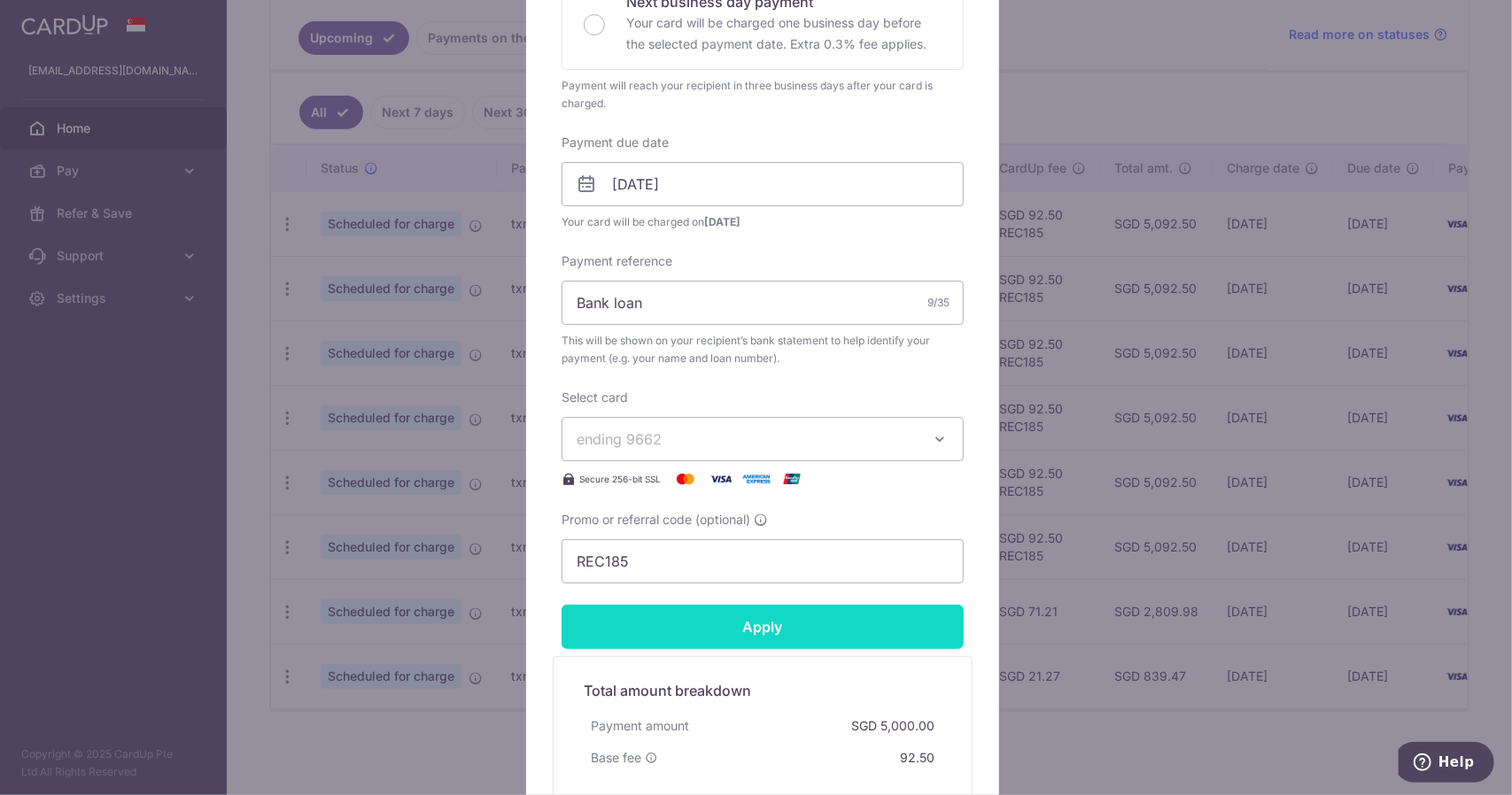
click at [701, 628] on input "Apply" at bounding box center [763, 627] width 402 height 44
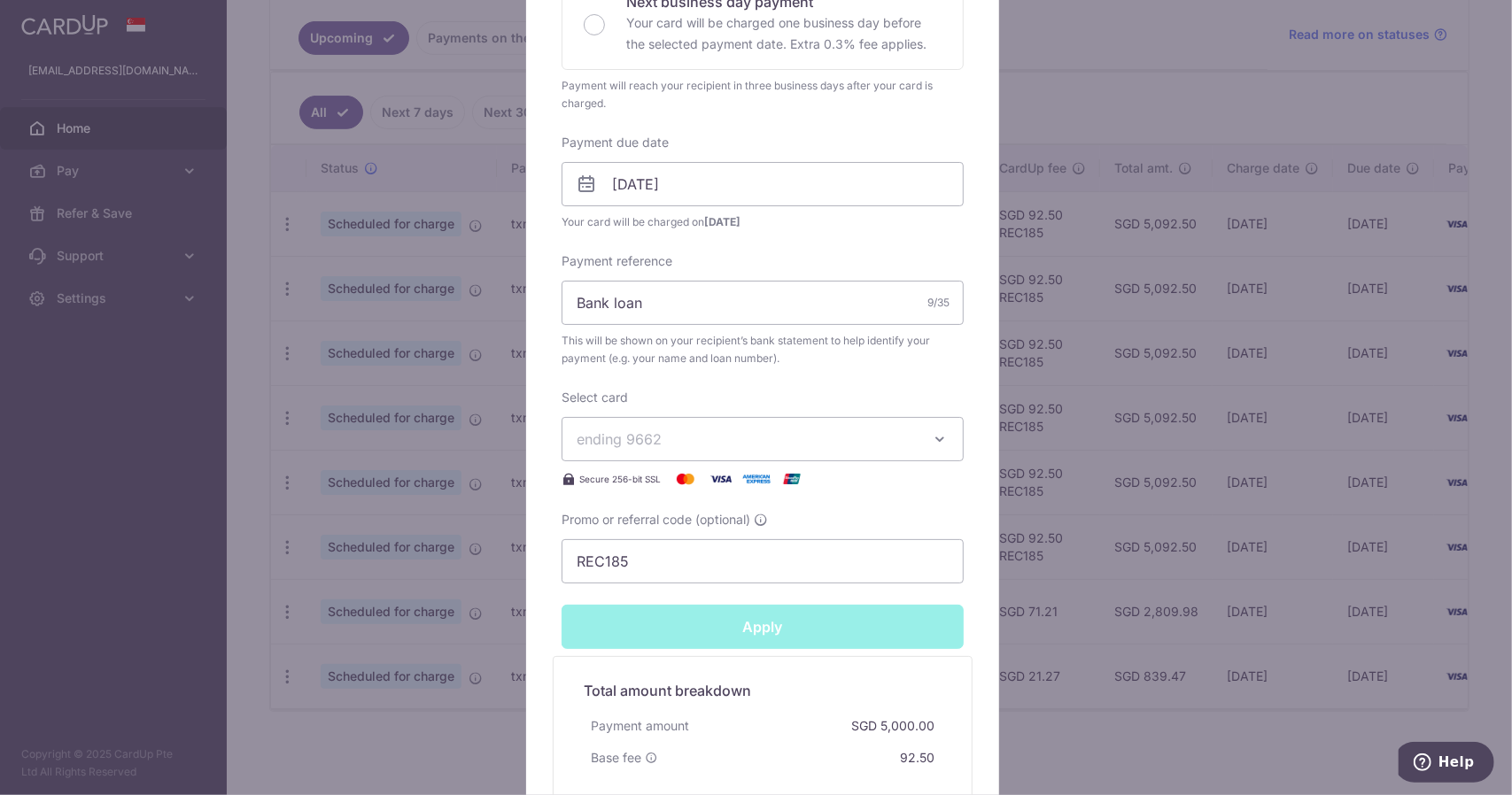
type input "Successfully Applied"
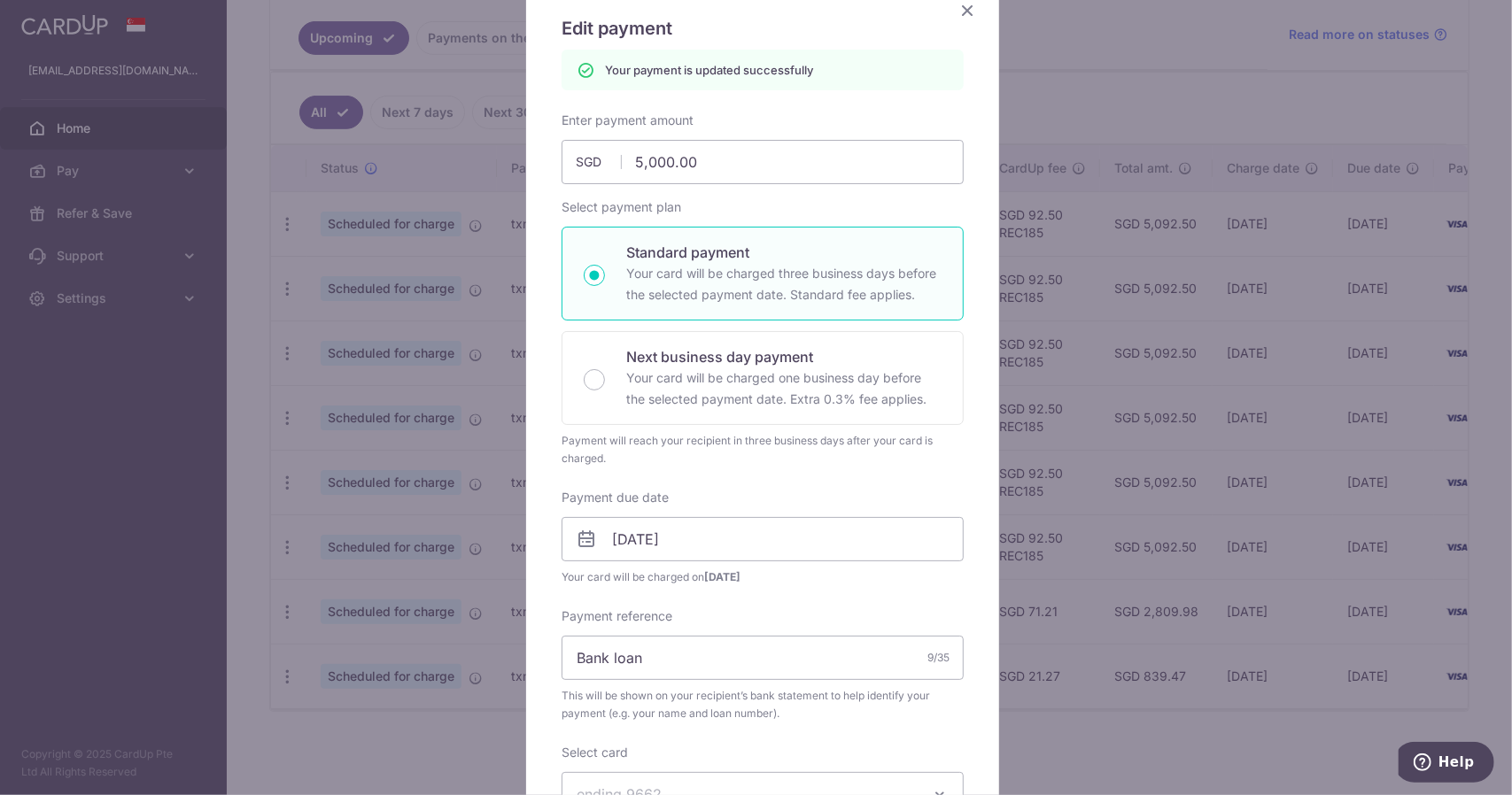
click at [969, 10] on icon "Close" at bounding box center [967, 10] width 21 height 22
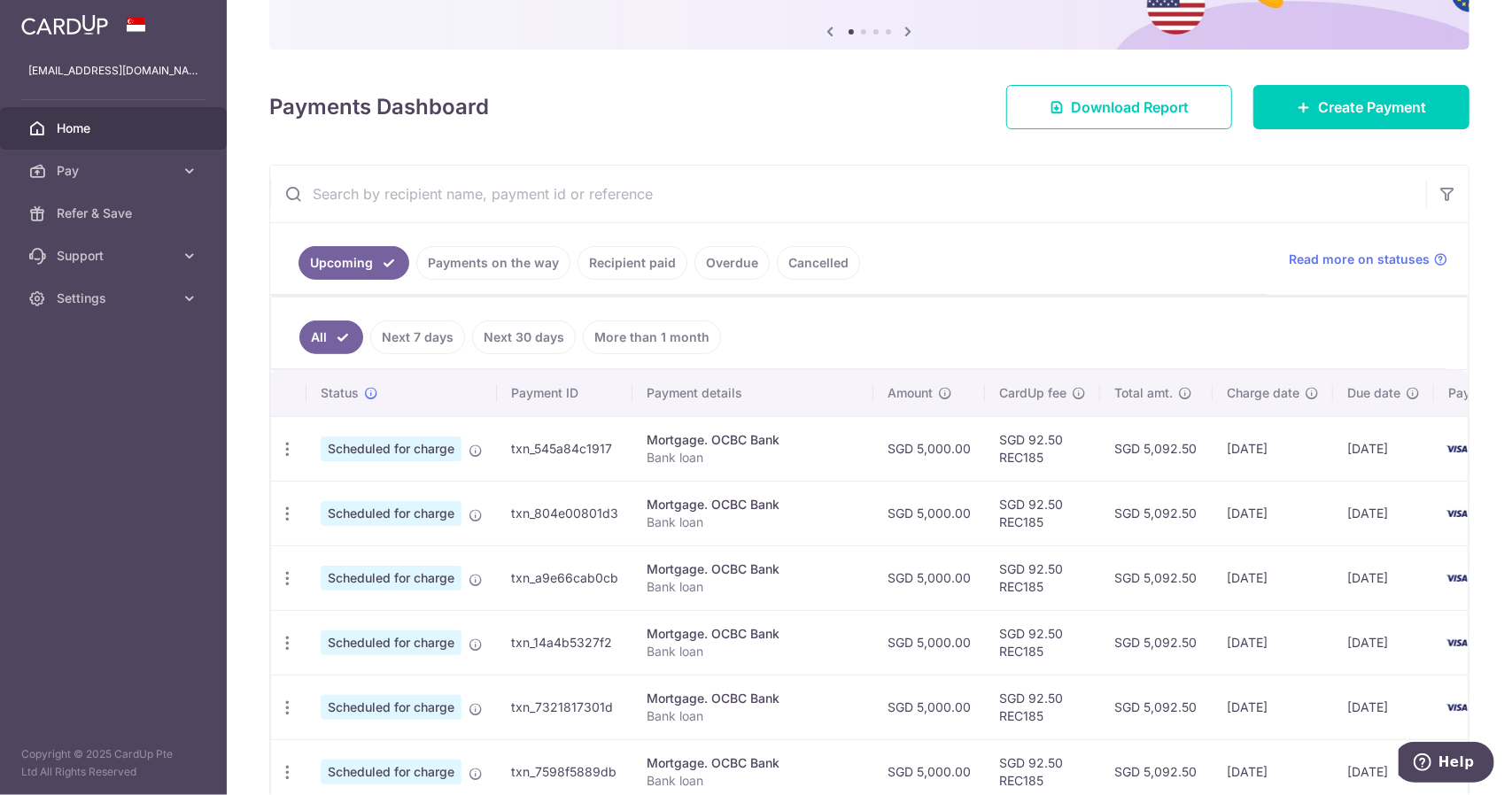
scroll to position [265, 0]
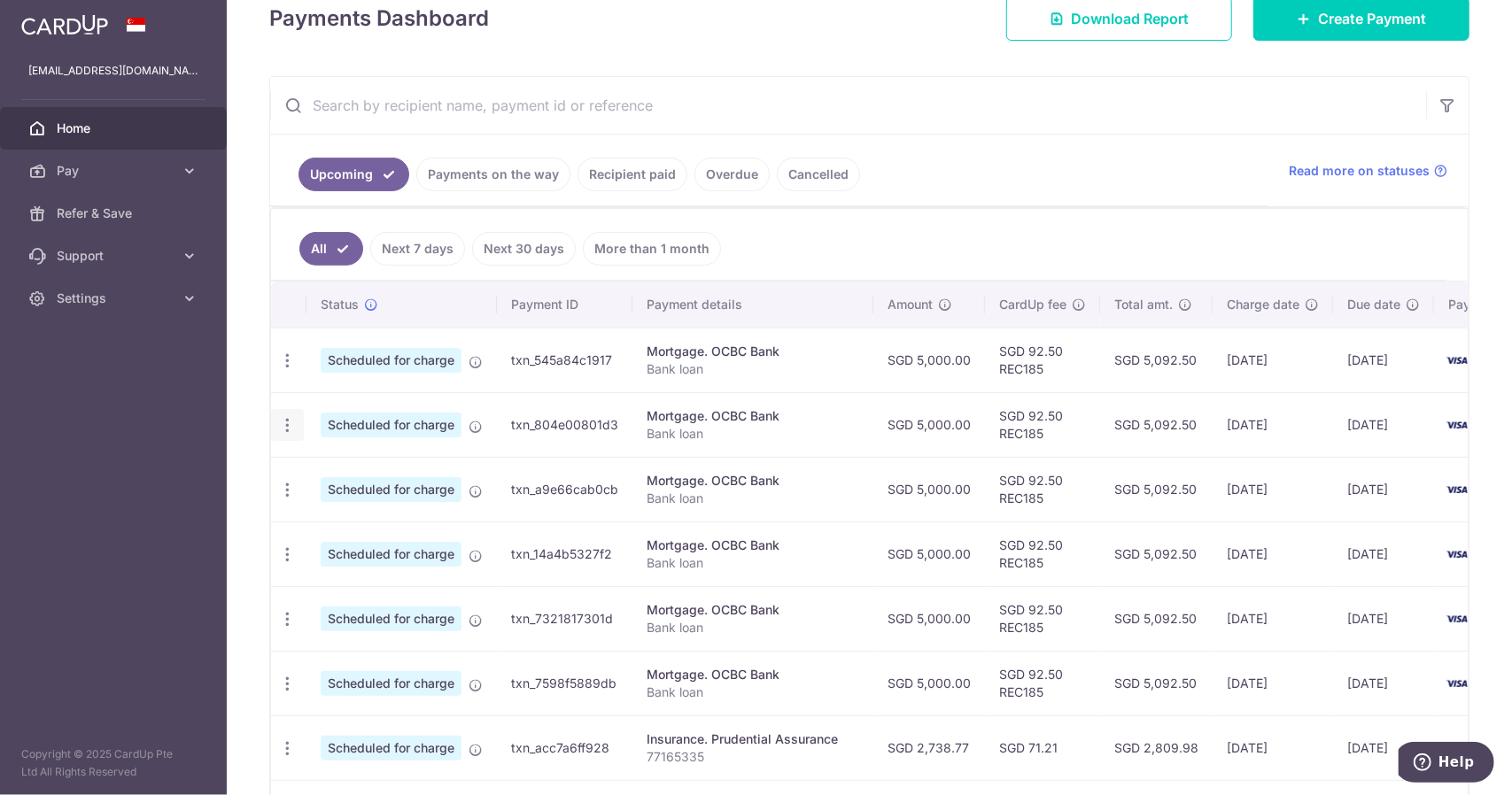
click at [293, 371] on icon "button" at bounding box center [287, 360] width 18 height 18
click at [343, 470] on span "Update payment" at bounding box center [381, 473] width 121 height 21
radio input "true"
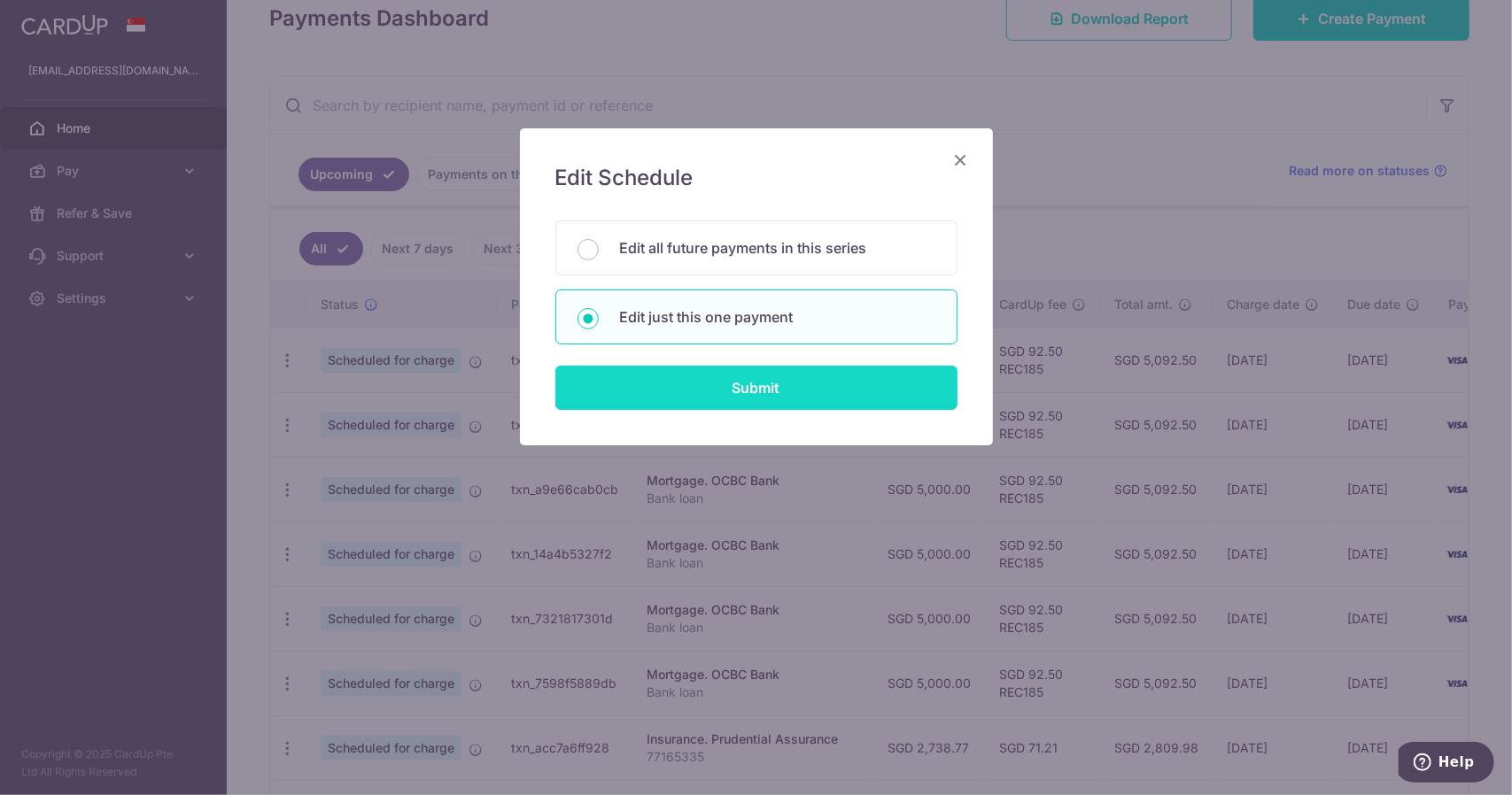
click at [676, 393] on input "Submit" at bounding box center [756, 388] width 402 height 44
radio input "true"
type input "5,000.00"
type input "[DATE]"
type input "Bank loan"
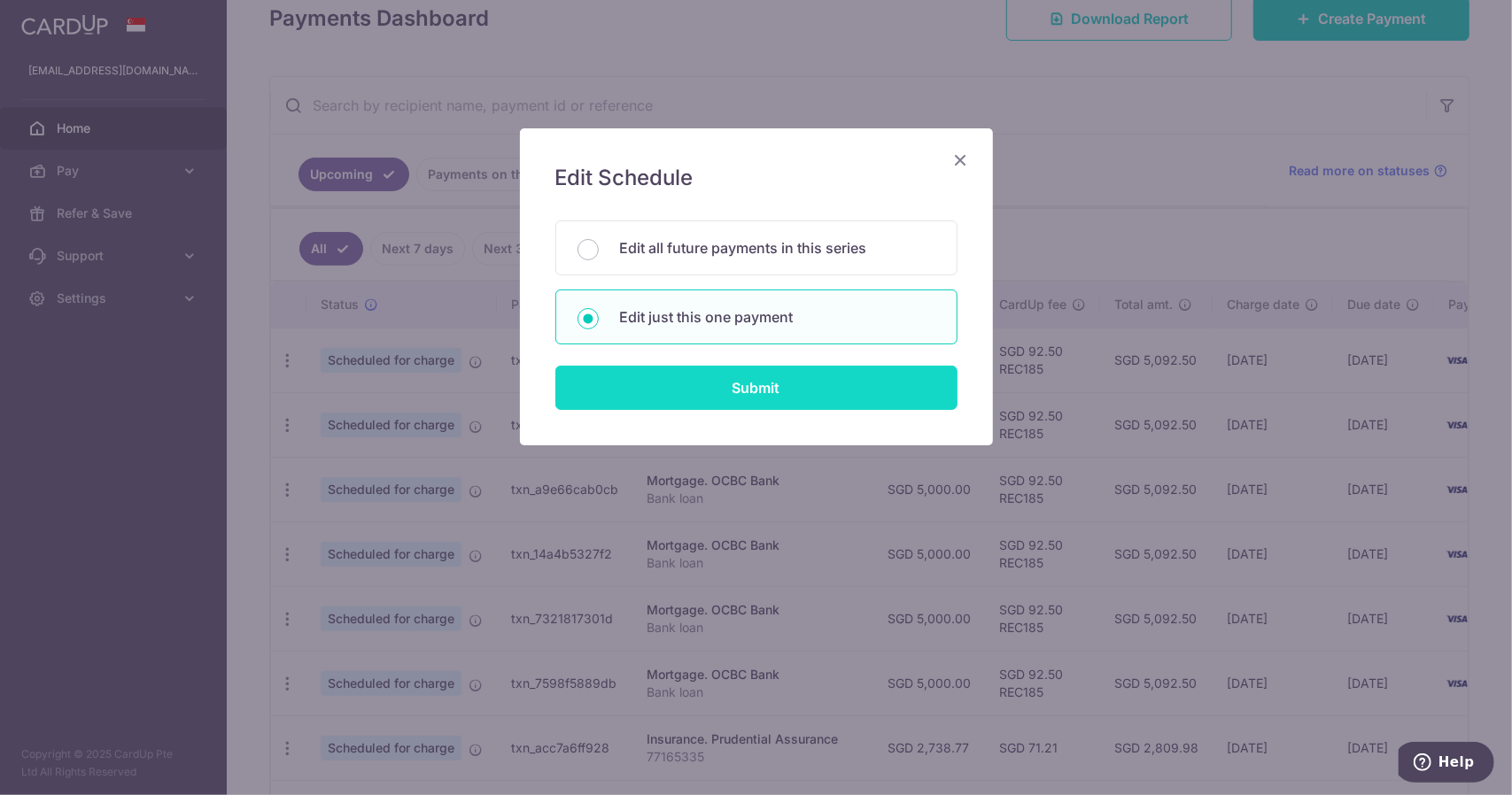
type input "REC185"
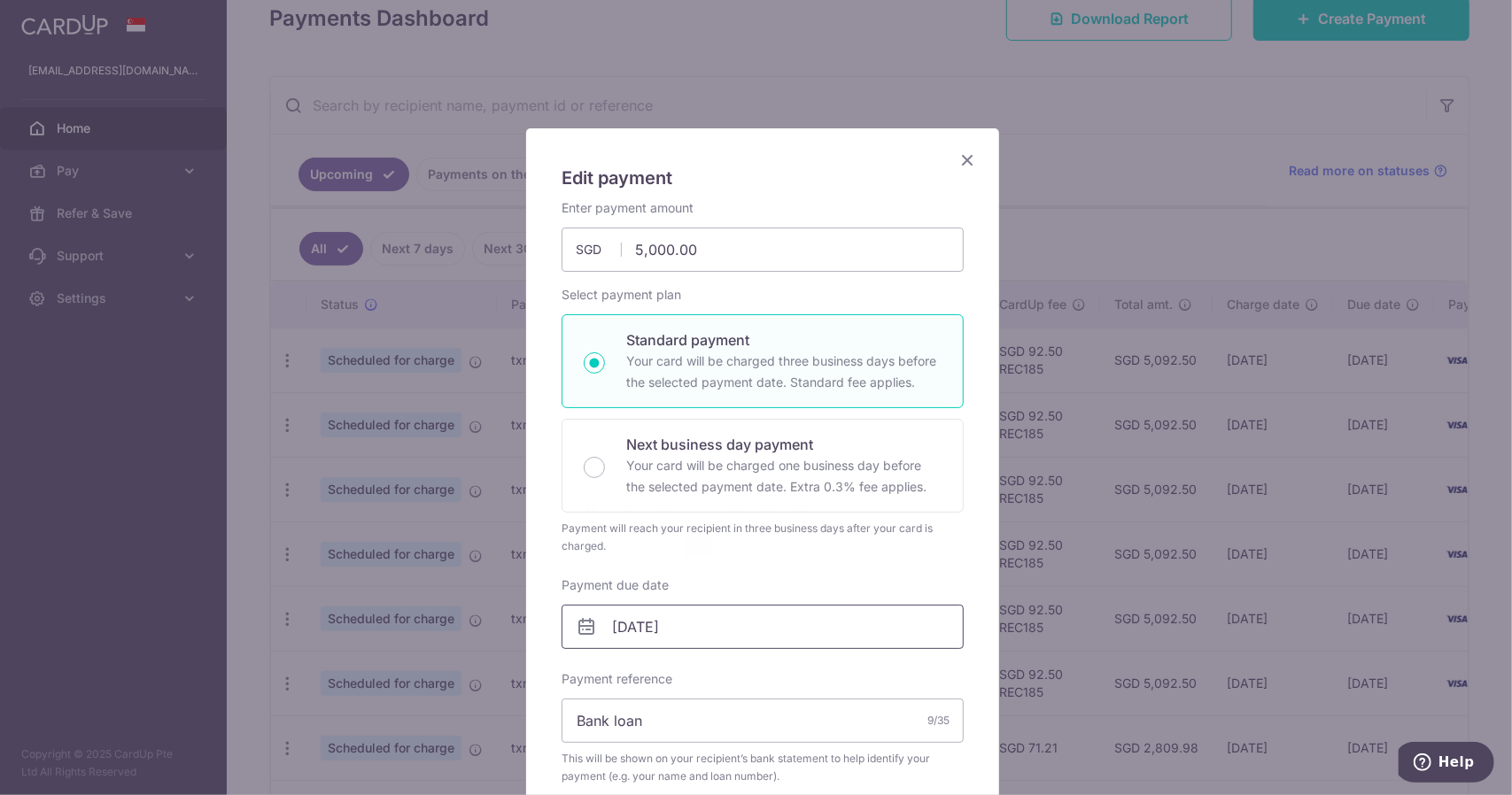
click at [618, 628] on input "[DATE]" at bounding box center [763, 627] width 402 height 44
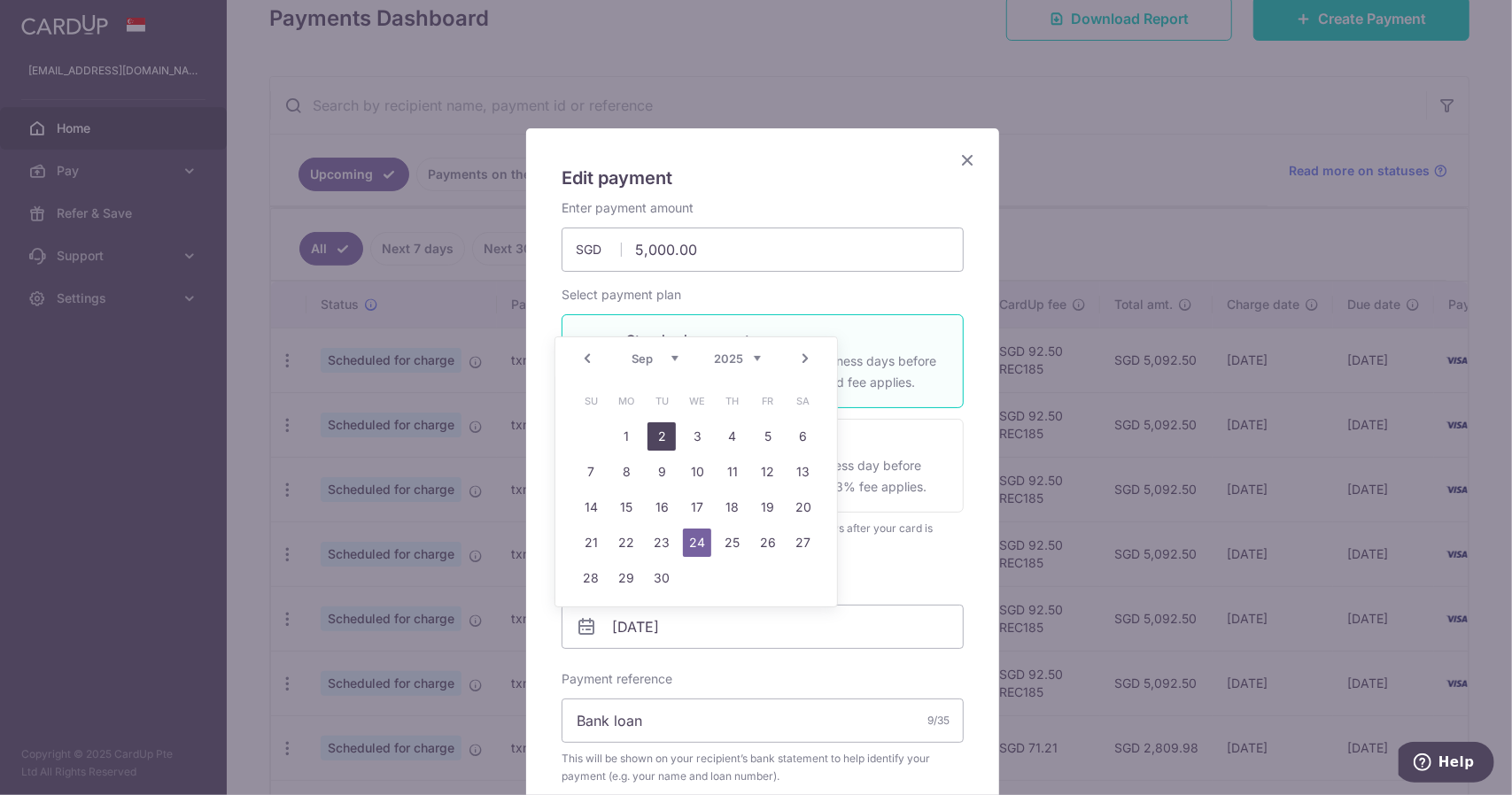
click at [667, 444] on link "2" at bounding box center [661, 436] width 28 height 28
type input "[DATE]"
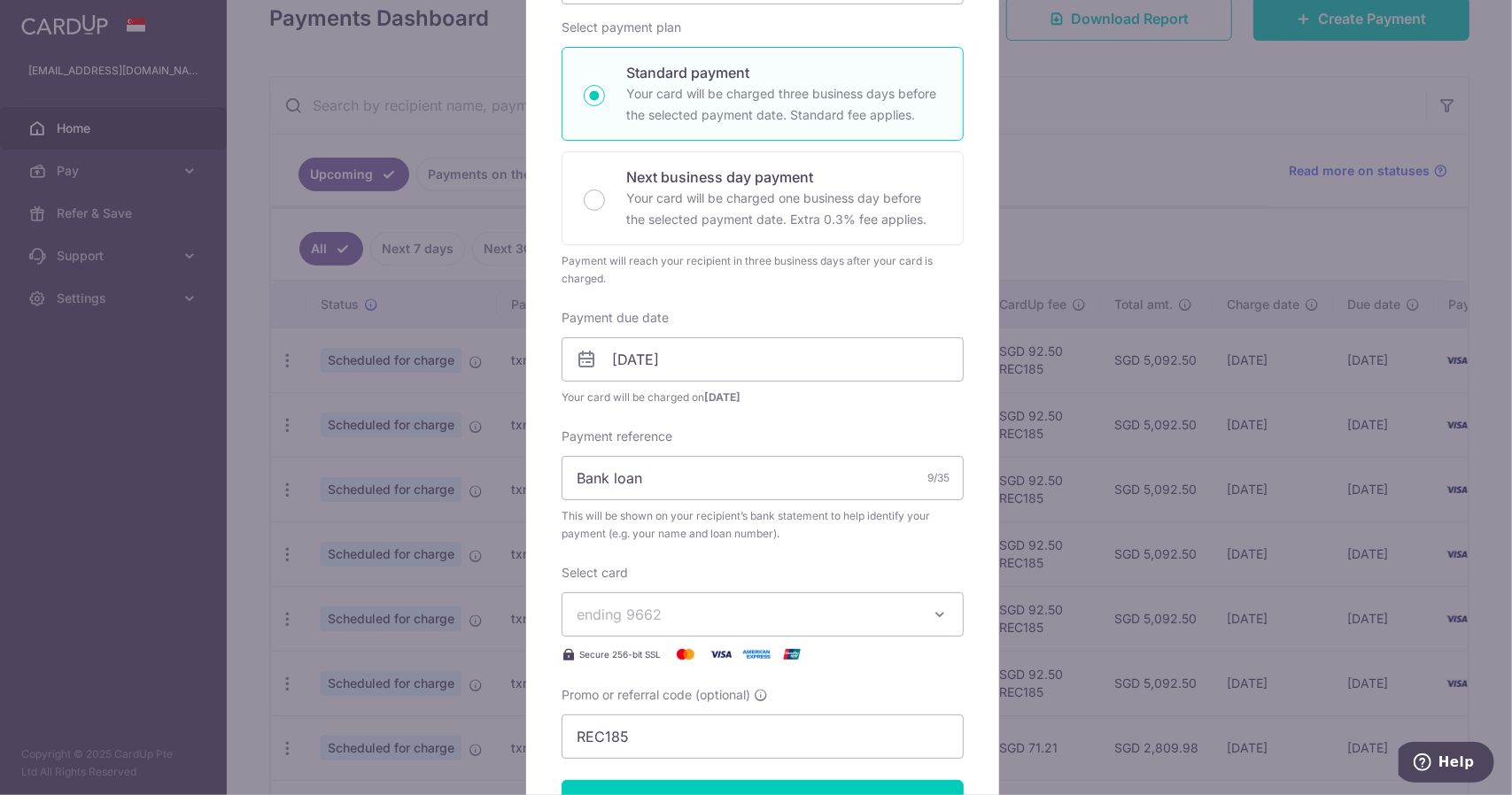
scroll to position [354, 0]
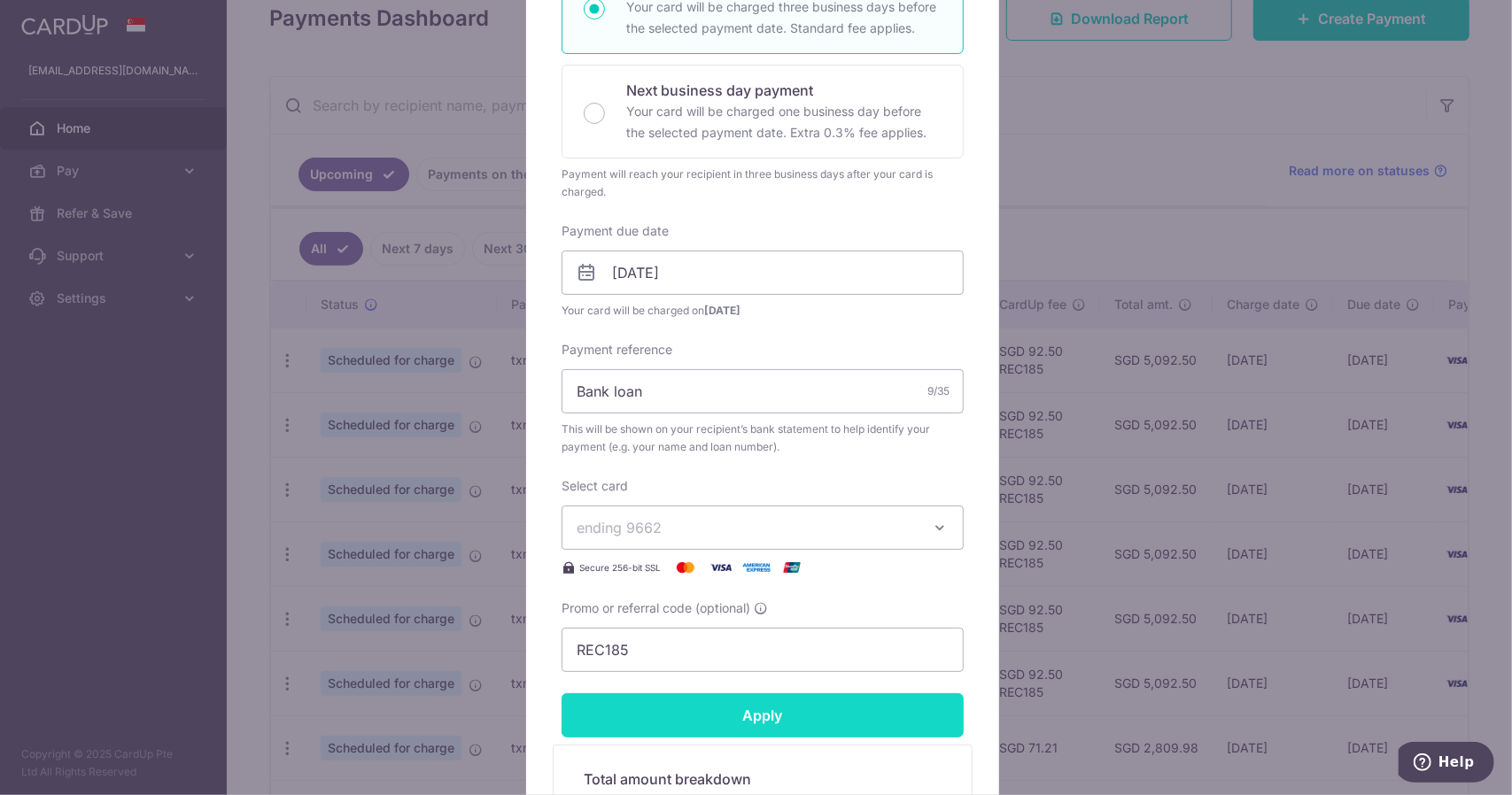
click at [717, 716] on input "Apply" at bounding box center [763, 715] width 402 height 44
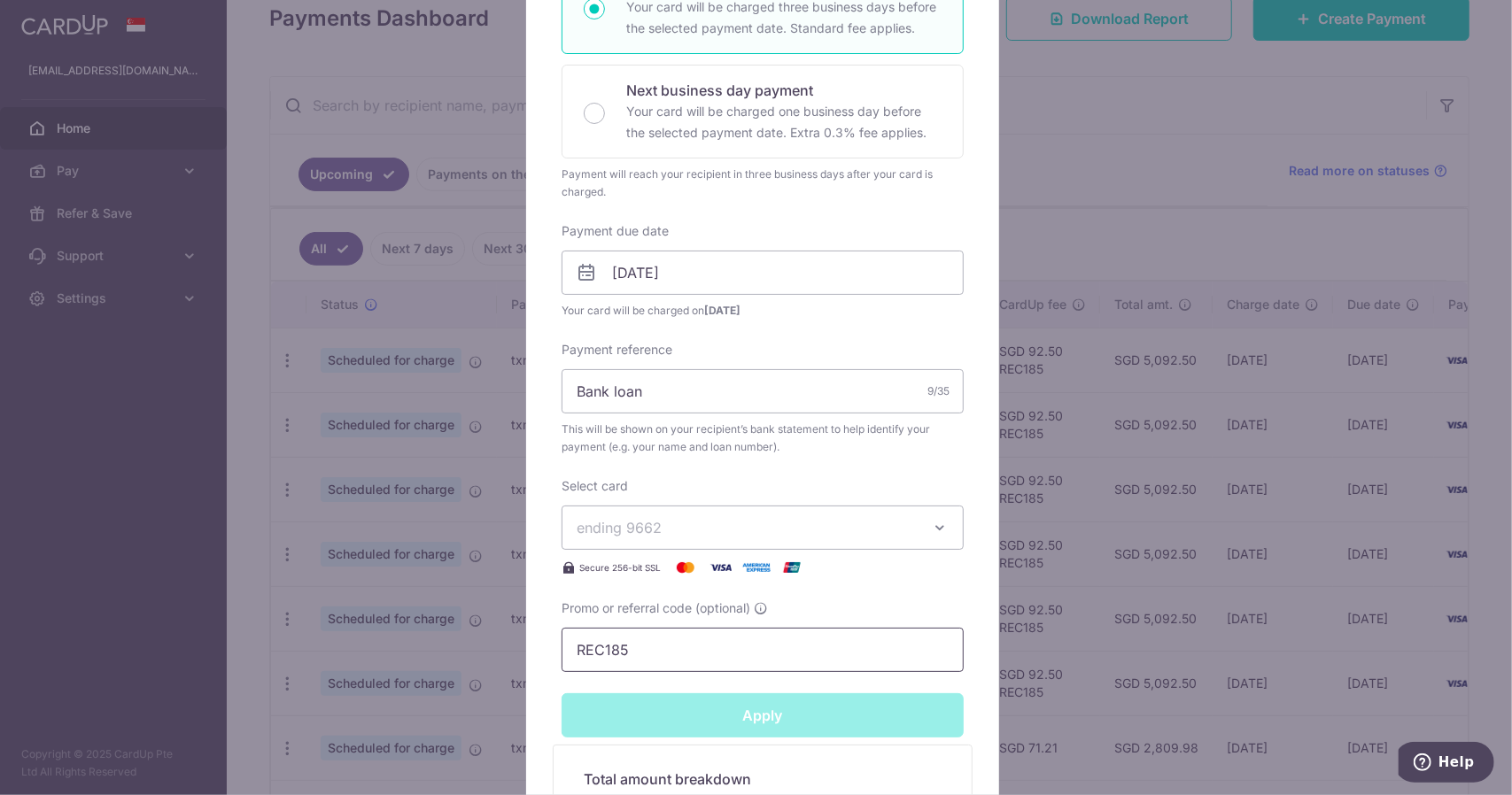
type input "Successfully Applied"
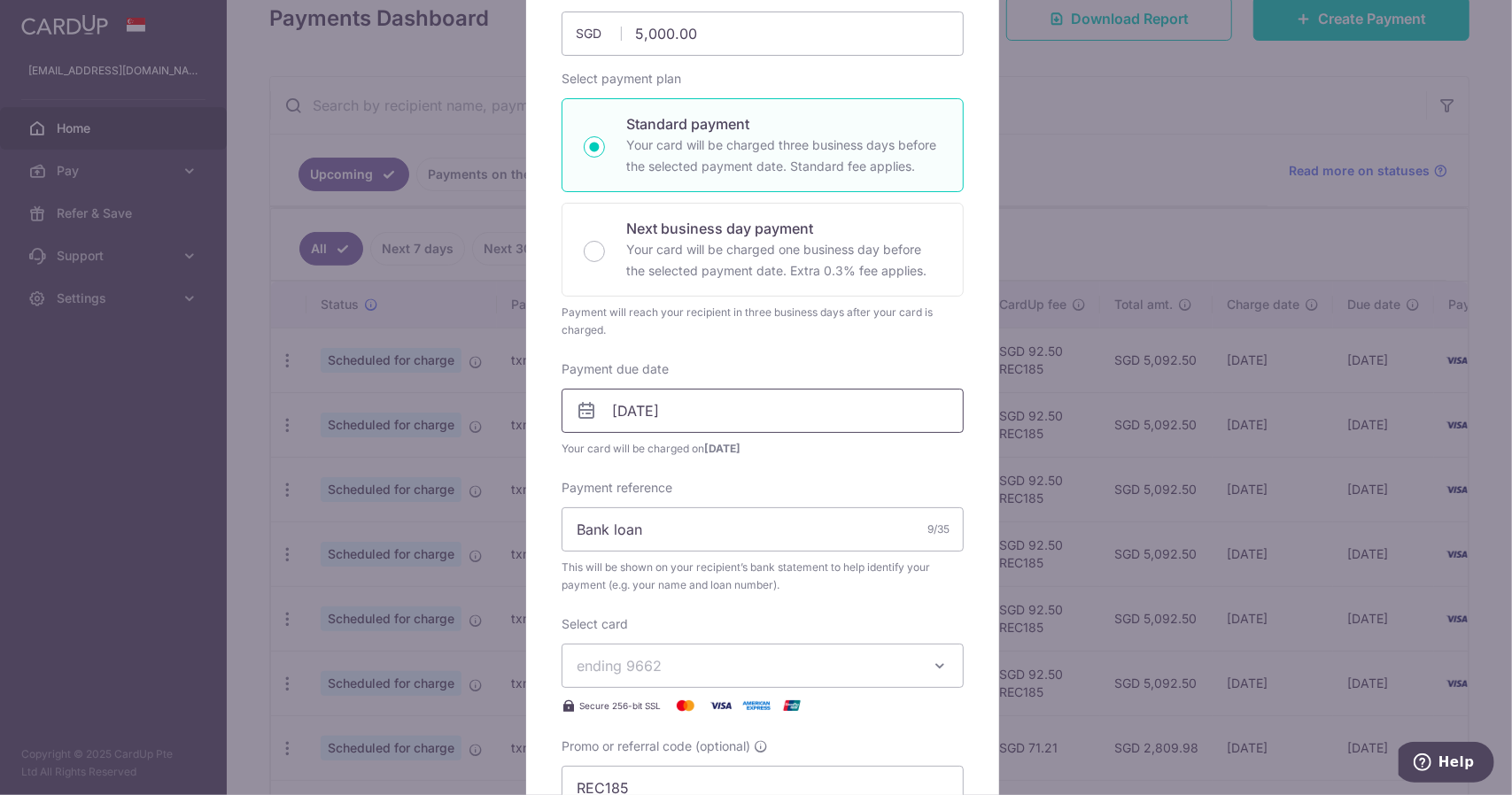
scroll to position [150, 0]
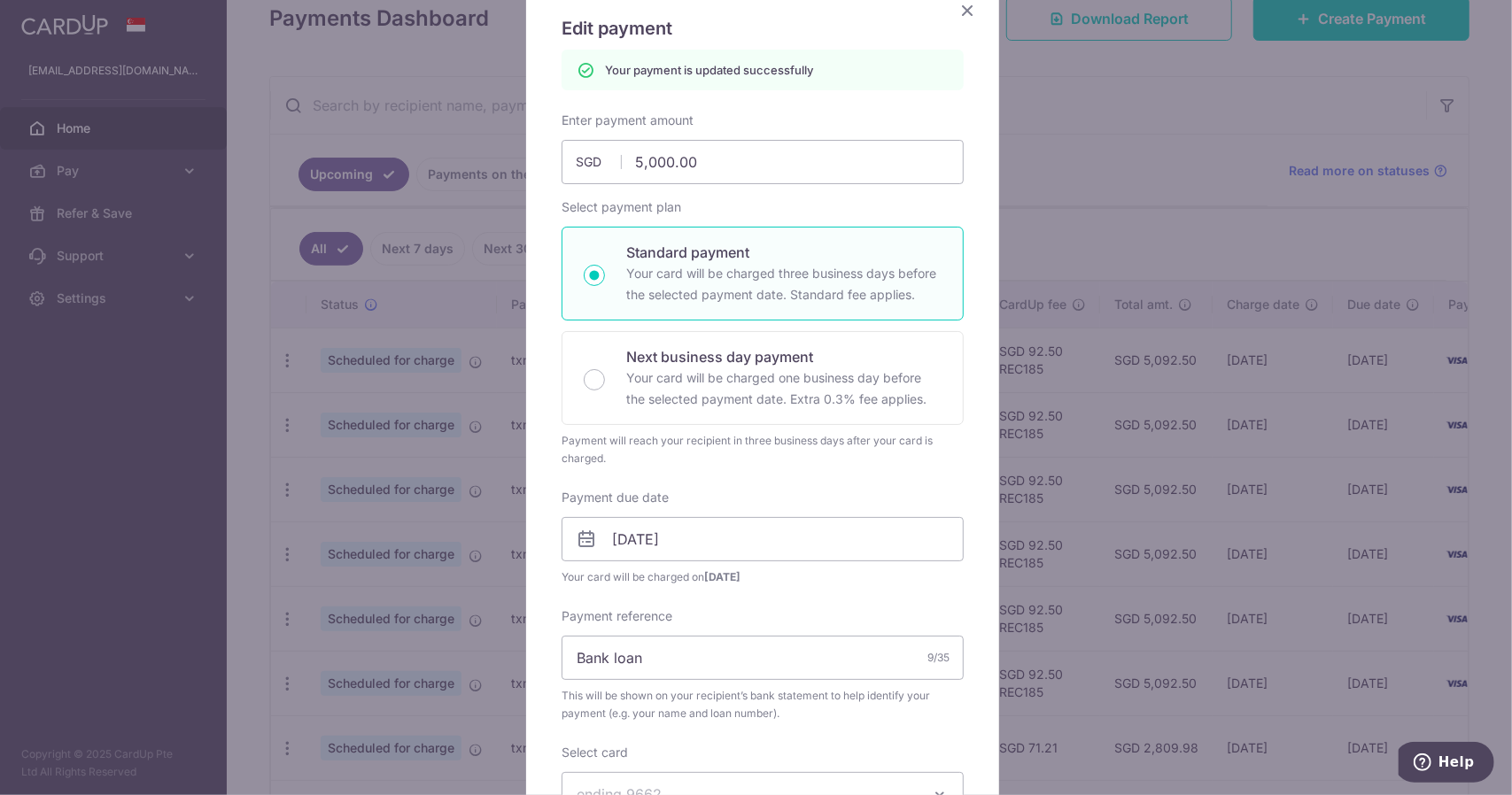
click at [960, 3] on icon "Close" at bounding box center [967, 10] width 21 height 22
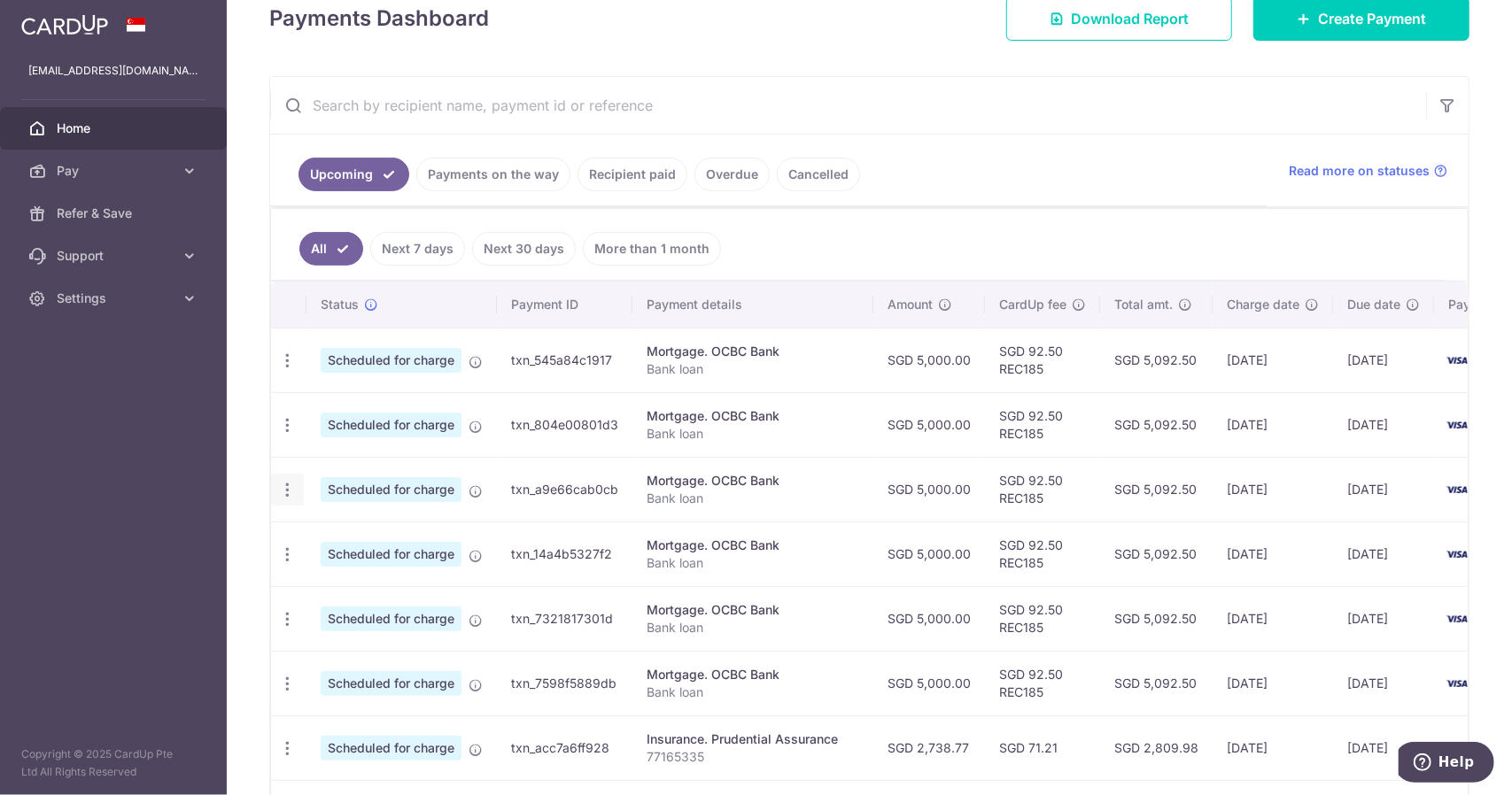
click at [295, 485] on div "Update payment Cancel payment Upload doc" at bounding box center [287, 490] width 33 height 33
click at [287, 371] on icon "button" at bounding box center [287, 360] width 18 height 18
click at [347, 532] on span "Update payment" at bounding box center [381, 538] width 121 height 21
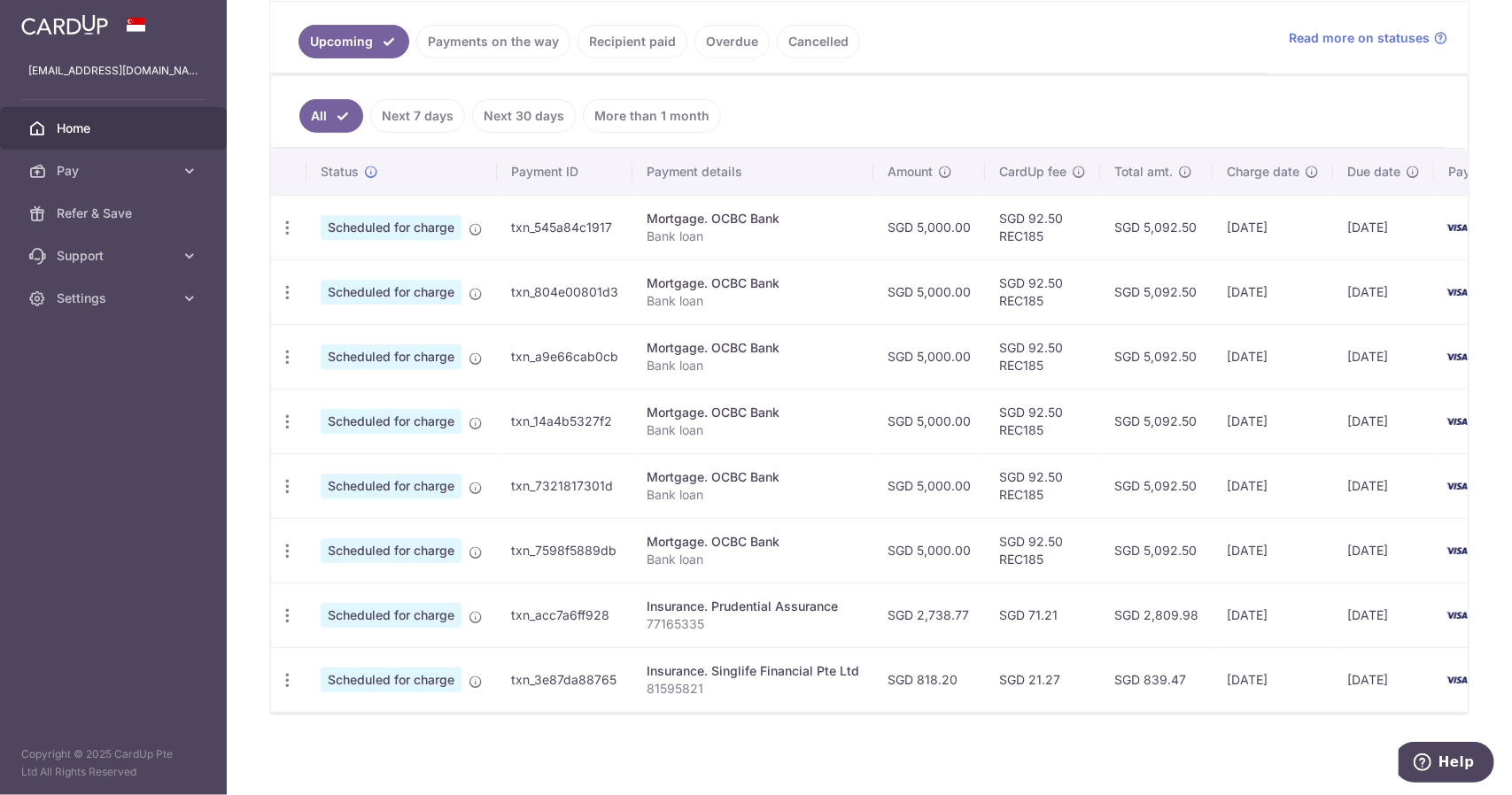
scroll to position [403, 0]
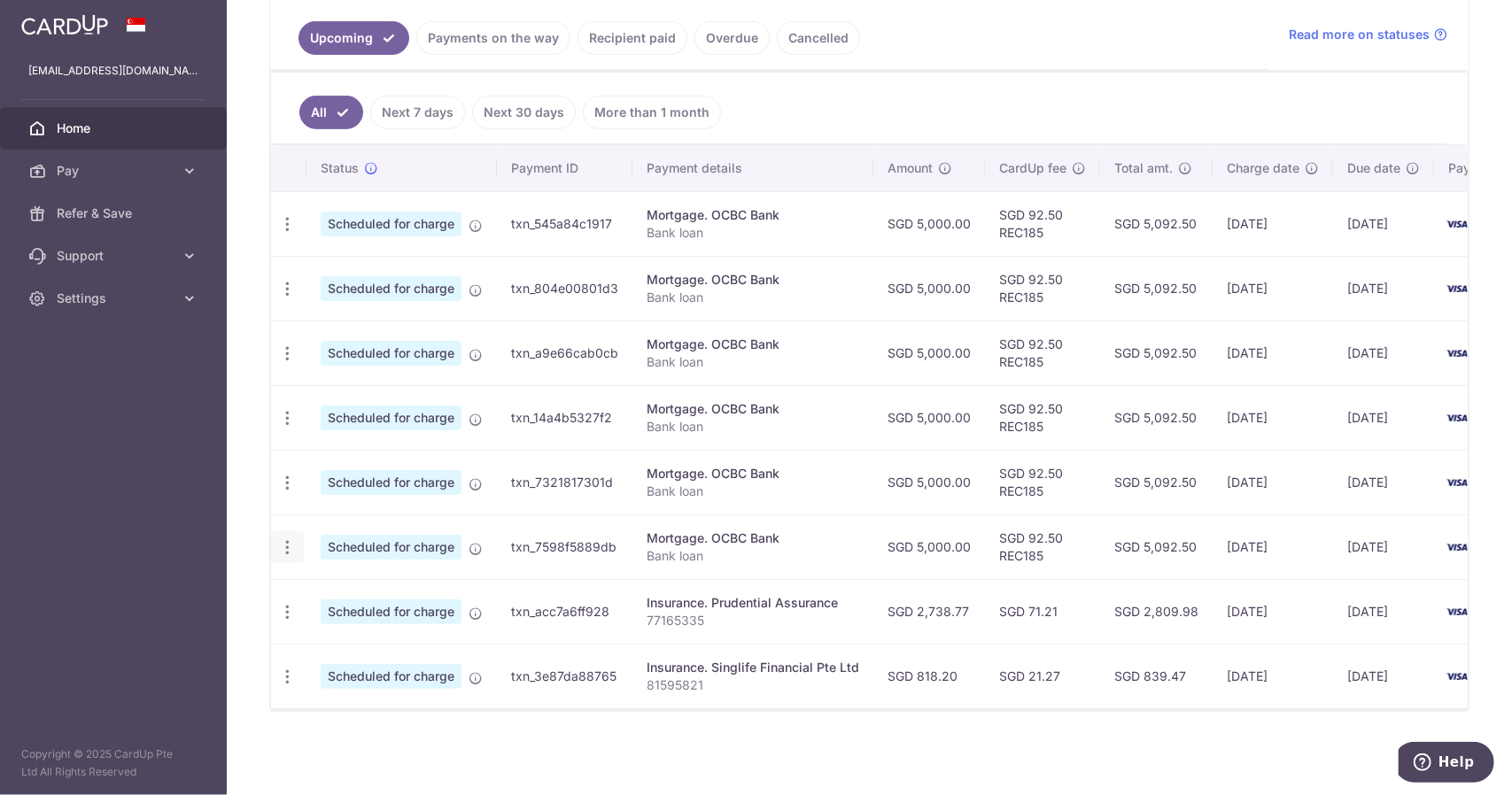
click at [291, 234] on icon "button" at bounding box center [287, 224] width 18 height 18
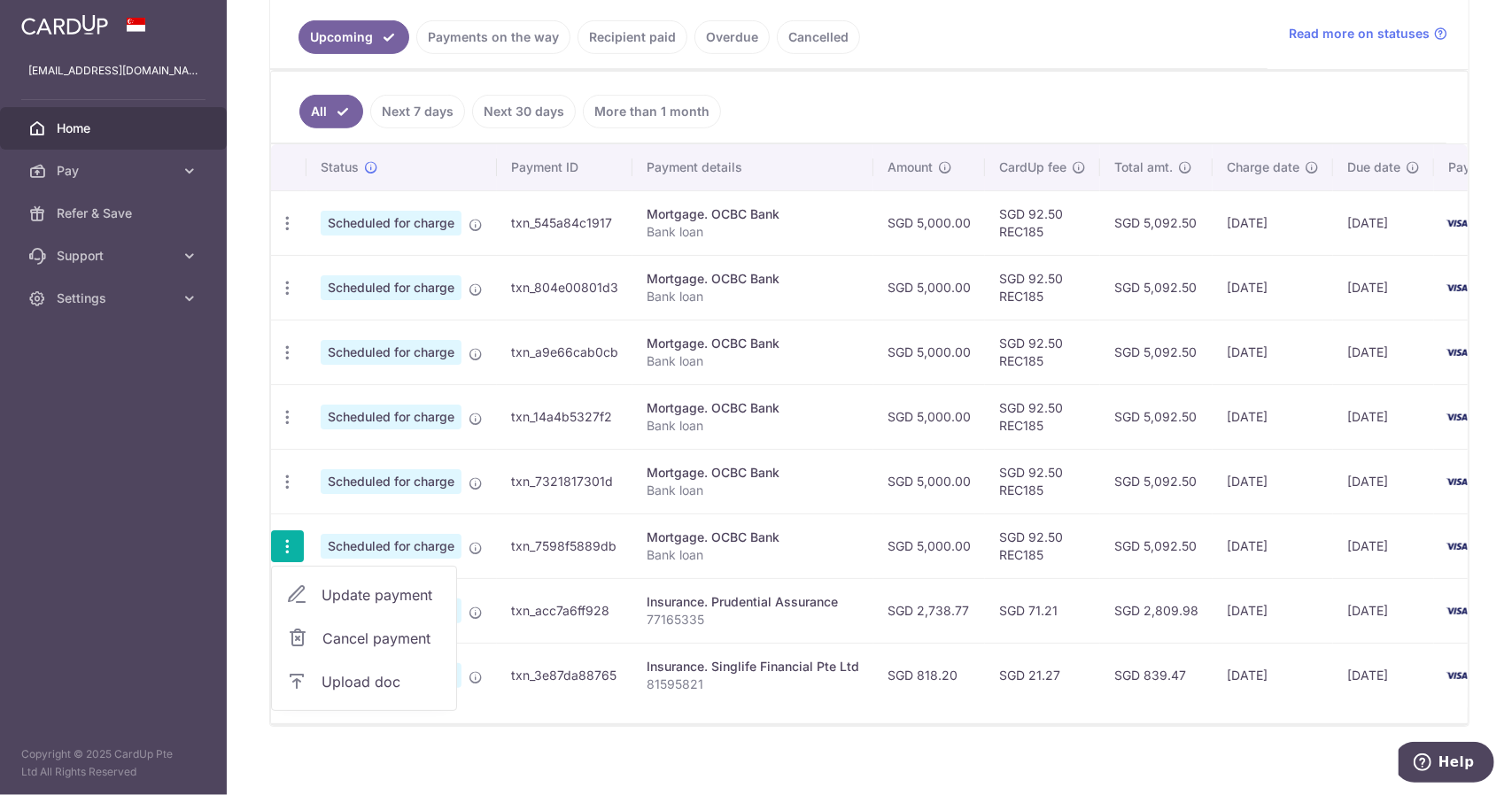
click at [335, 594] on span "Update payment" at bounding box center [381, 595] width 121 height 21
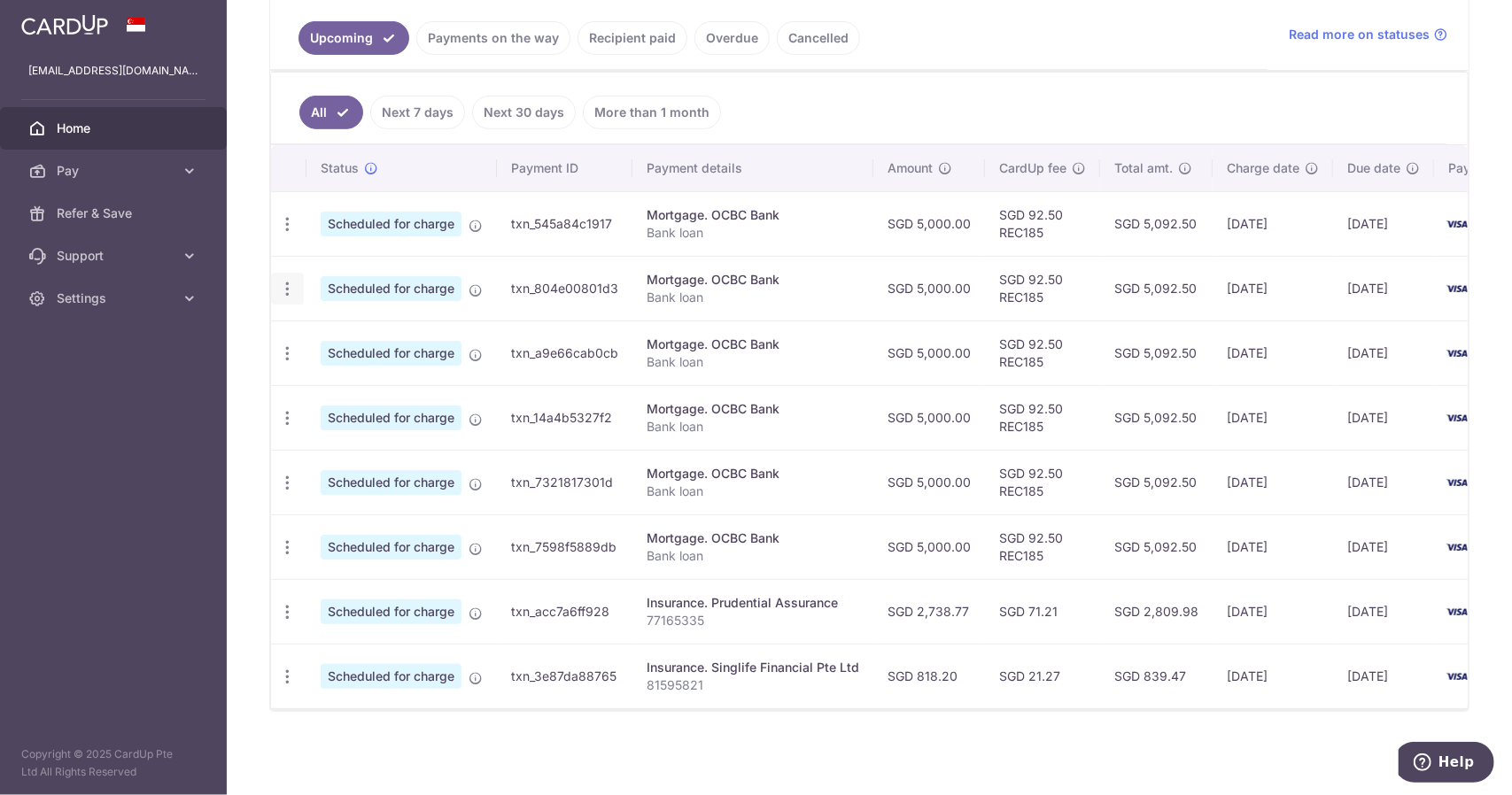
click at [290, 234] on icon "button" at bounding box center [287, 224] width 18 height 18
click at [334, 334] on span "Update payment" at bounding box center [381, 337] width 121 height 21
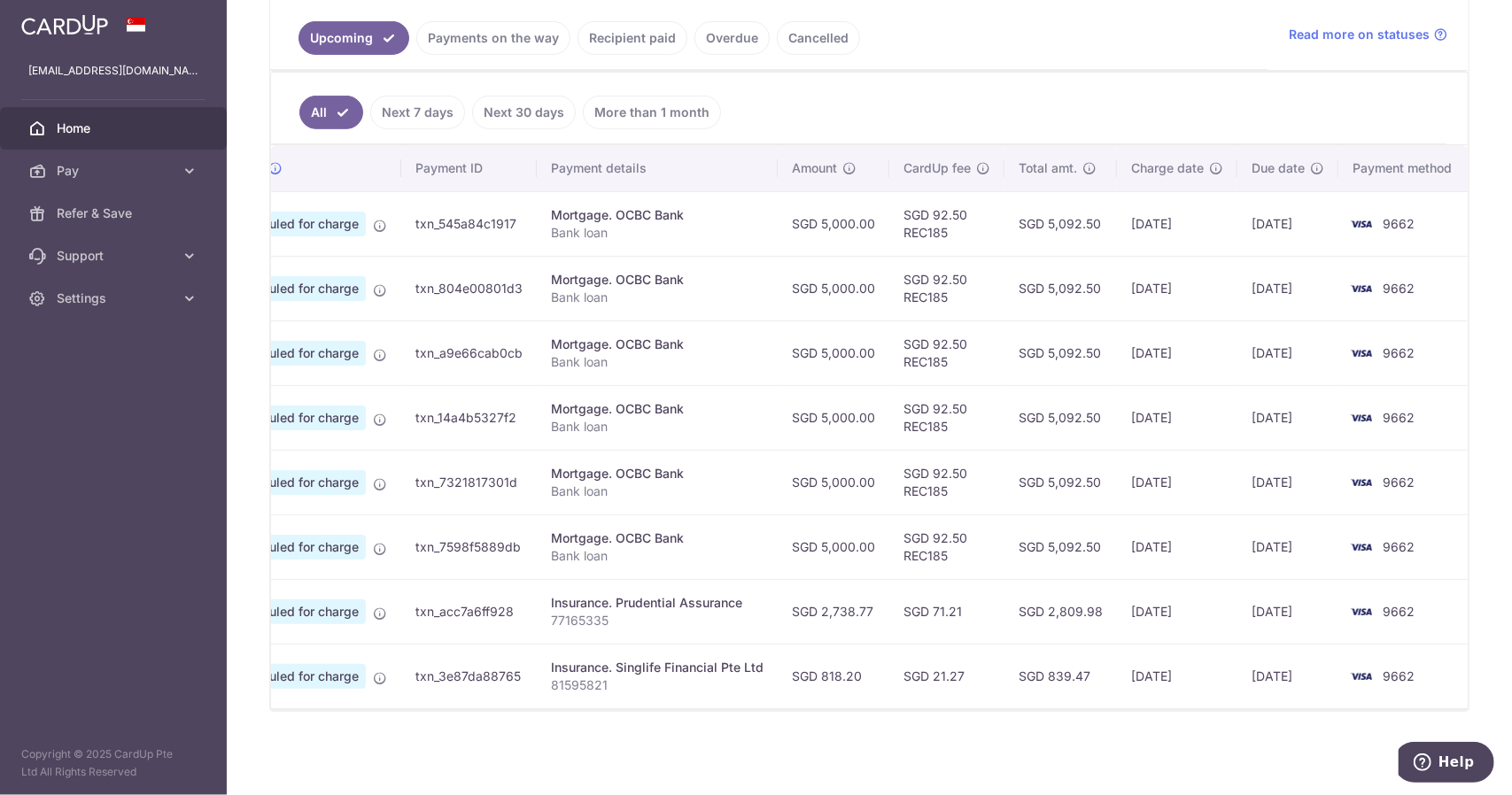
scroll to position [0, 0]
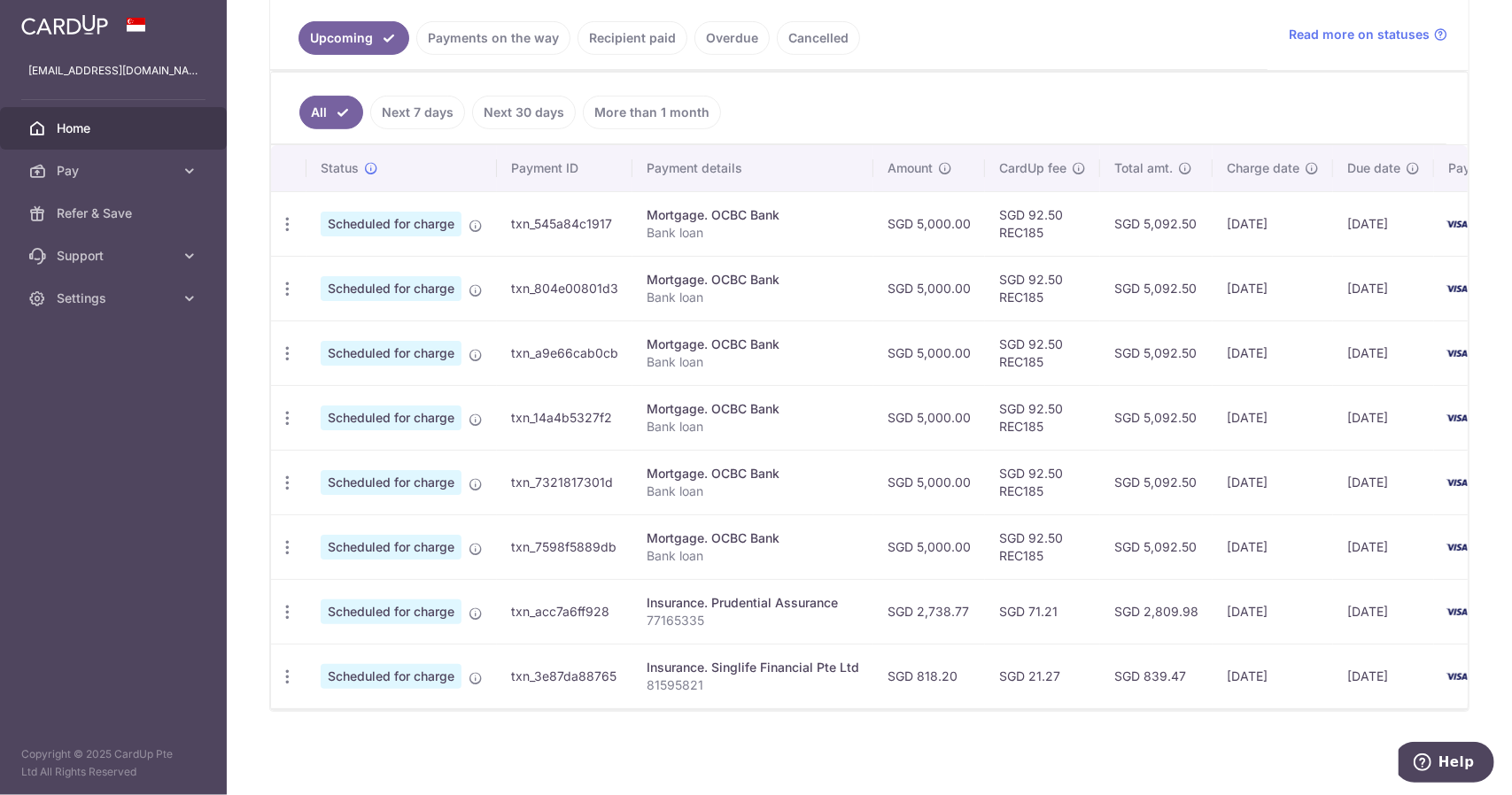
click at [1034, 753] on div "× Pause Schedule Pause all future payments in this series Pause just this one p…" at bounding box center [869, 397] width 1285 height 795
click at [284, 234] on icon "button" at bounding box center [287, 224] width 18 height 18
click at [324, 329] on span "Update payment" at bounding box center [381, 337] width 121 height 21
